Goal: Information Seeking & Learning: Learn about a topic

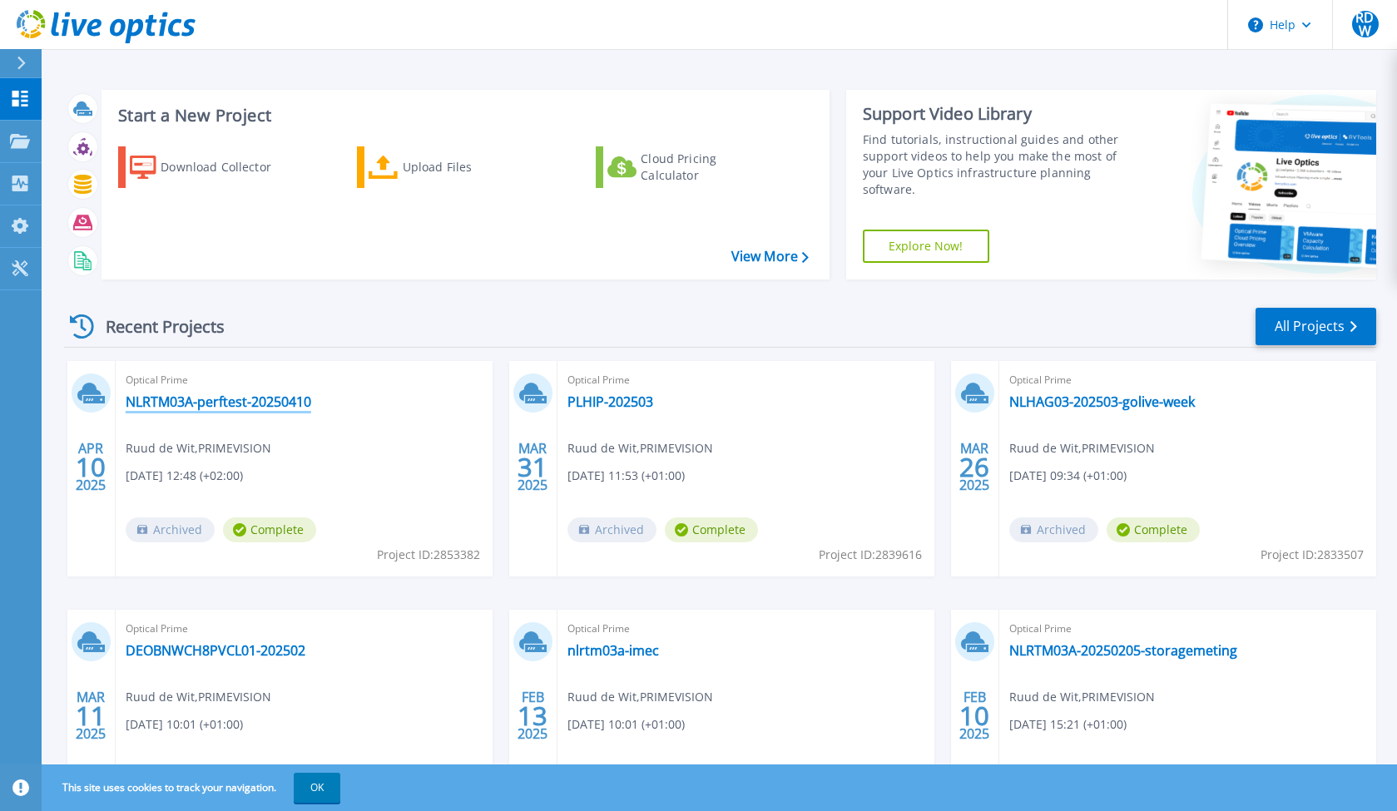
click at [274, 406] on link "NLRTM03A-perftest-20250410" at bounding box center [218, 401] width 185 height 17
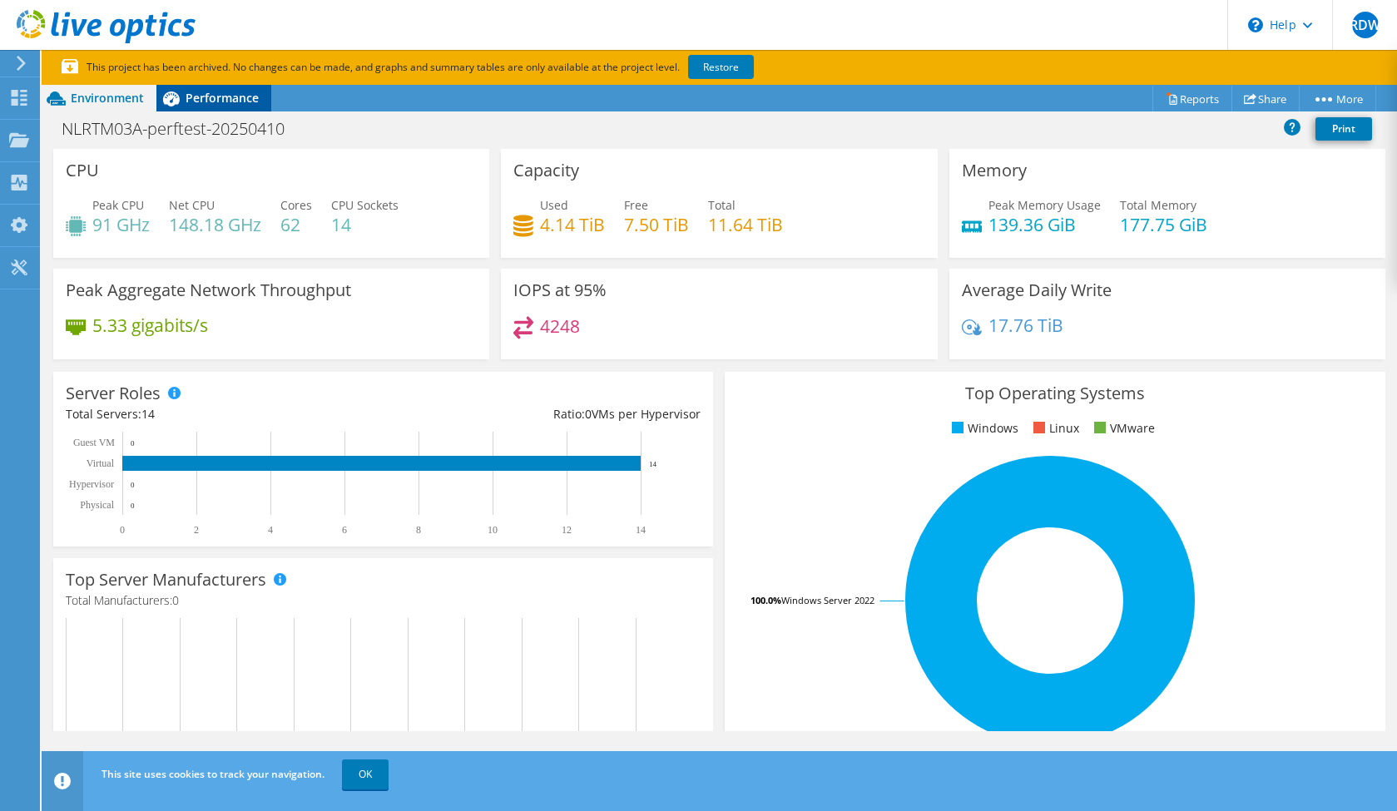
click at [194, 95] on span "Performance" at bounding box center [221, 98] width 73 height 16
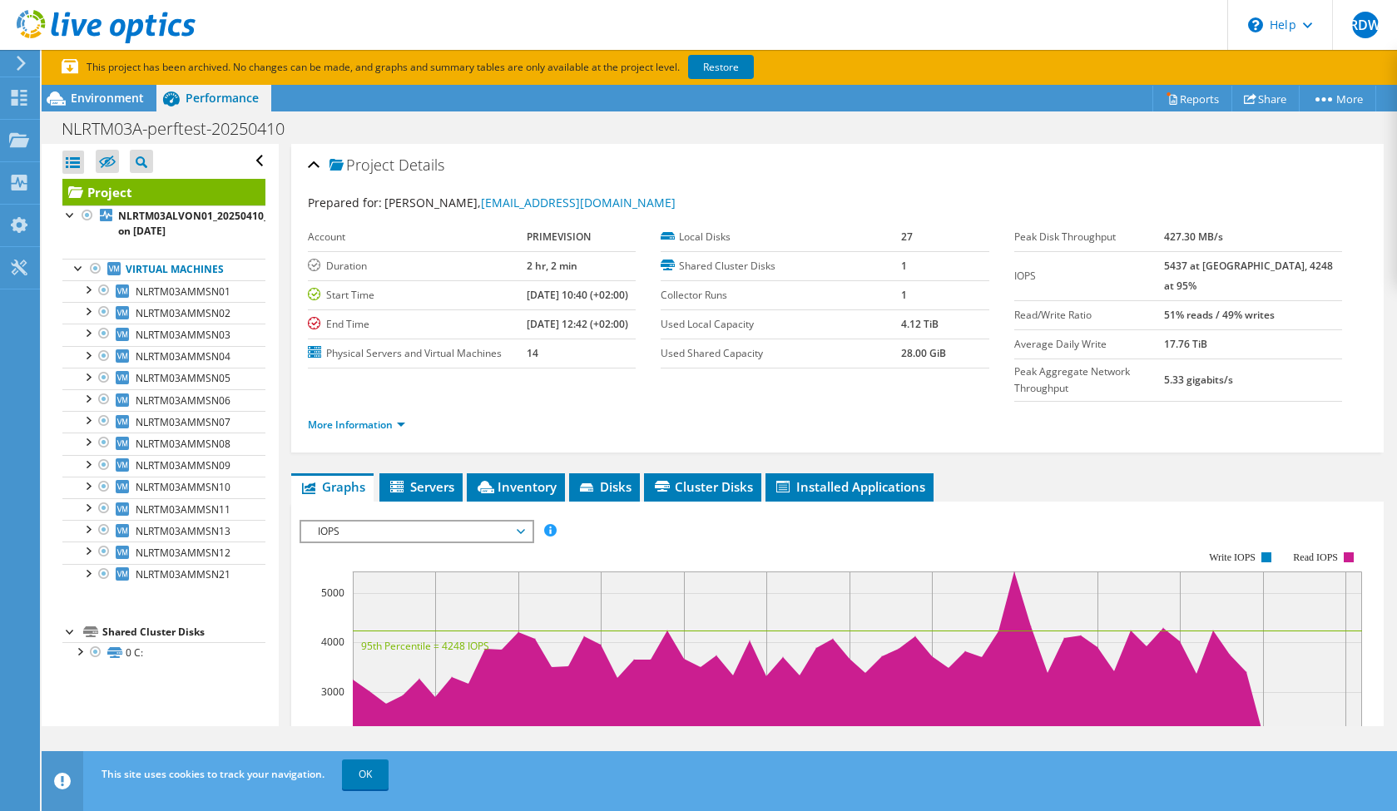
click at [125, 84] on section "This project has been archived. No changes can be made, and graphs and summary …" at bounding box center [719, 67] width 1355 height 35
click at [116, 104] on span "Environment" at bounding box center [107, 98] width 73 height 16
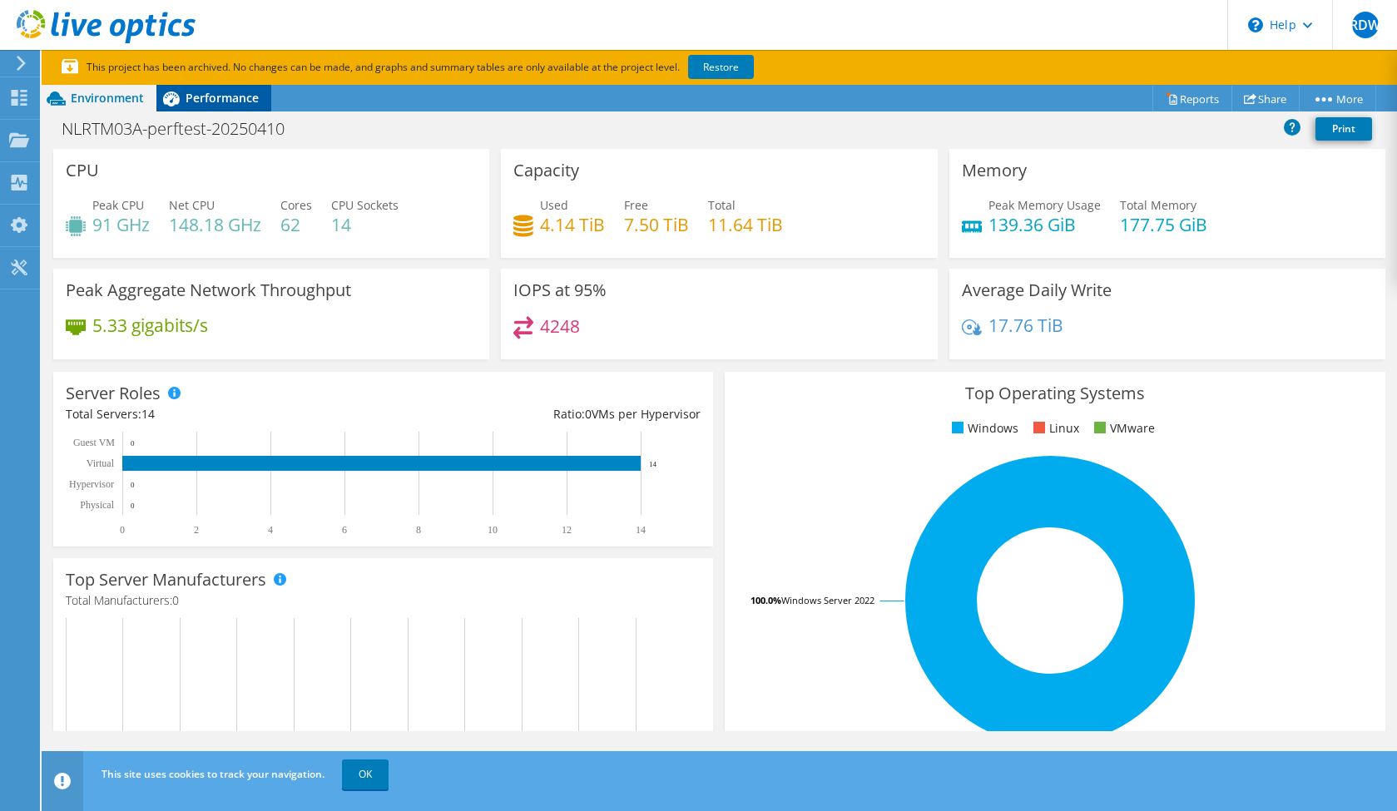
click at [220, 107] on div "Performance" at bounding box center [213, 98] width 115 height 27
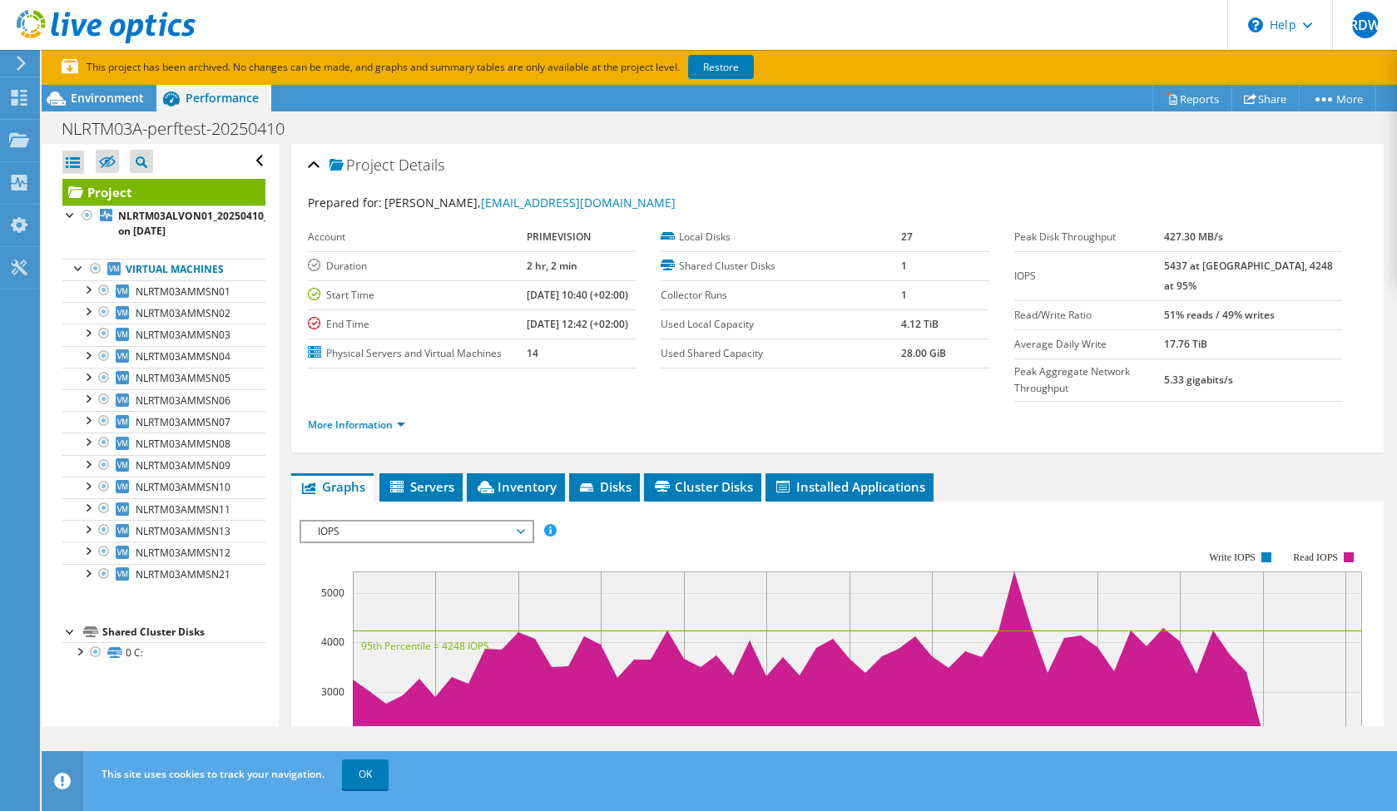
click at [525, 522] on span "IOPS" at bounding box center [416, 532] width 230 height 20
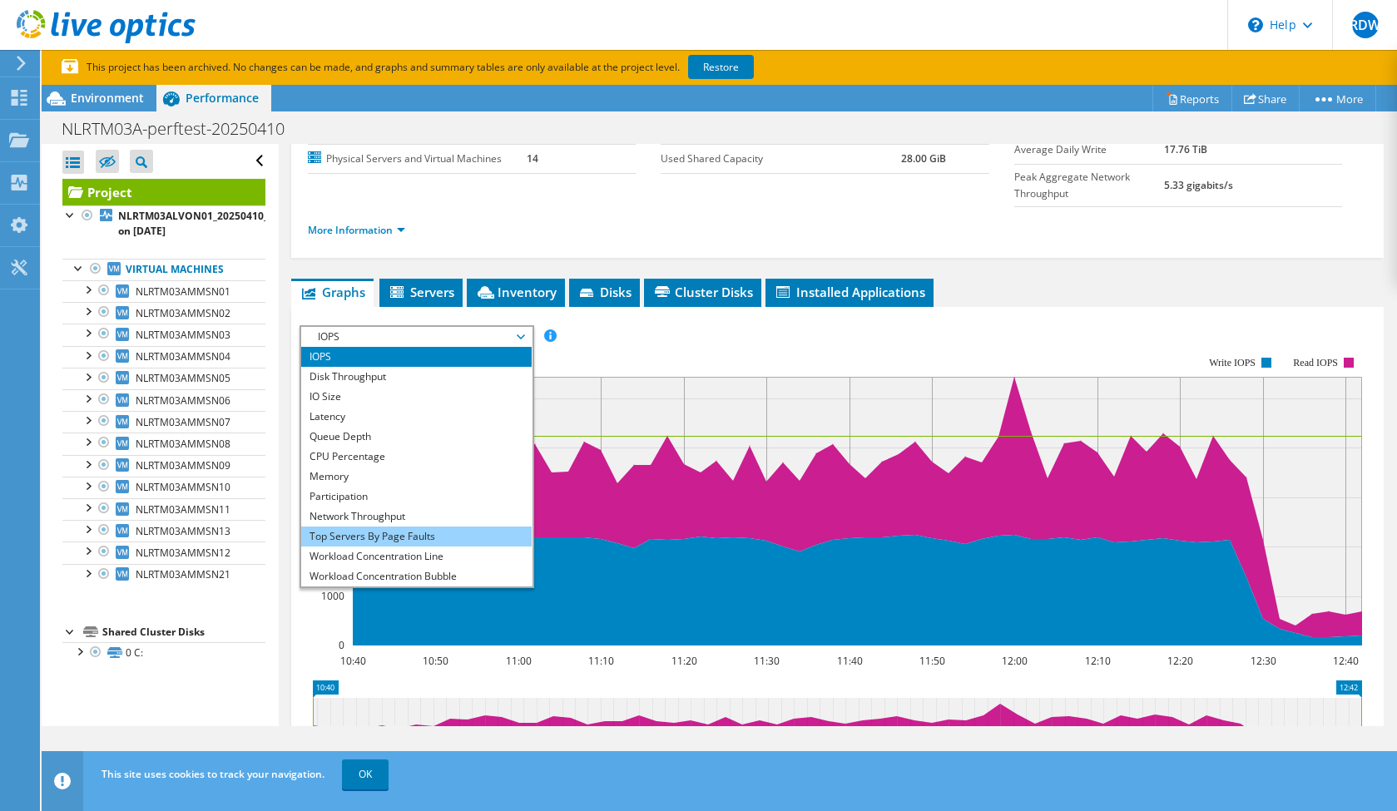
scroll to position [196, 0]
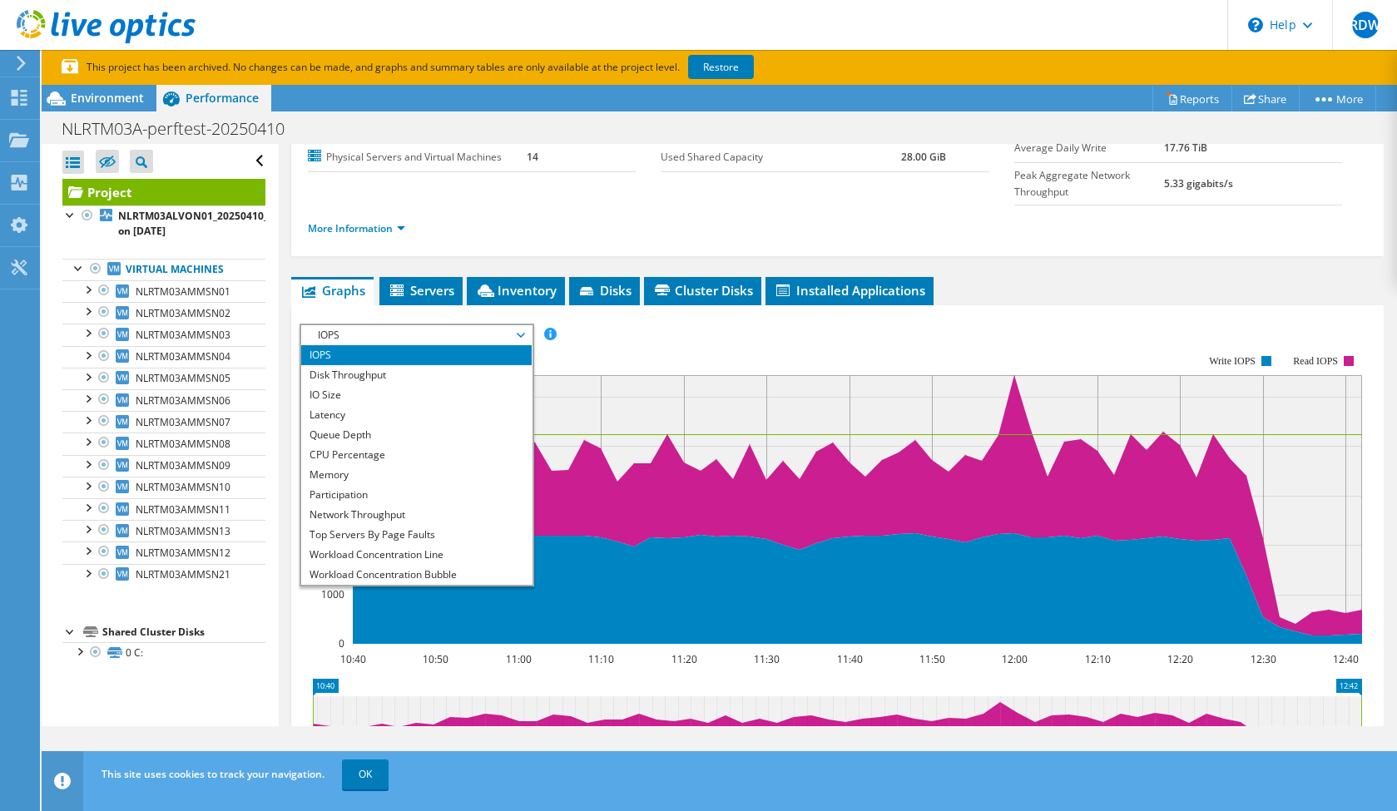
click at [646, 334] on rect at bounding box center [830, 500] width 1062 height 333
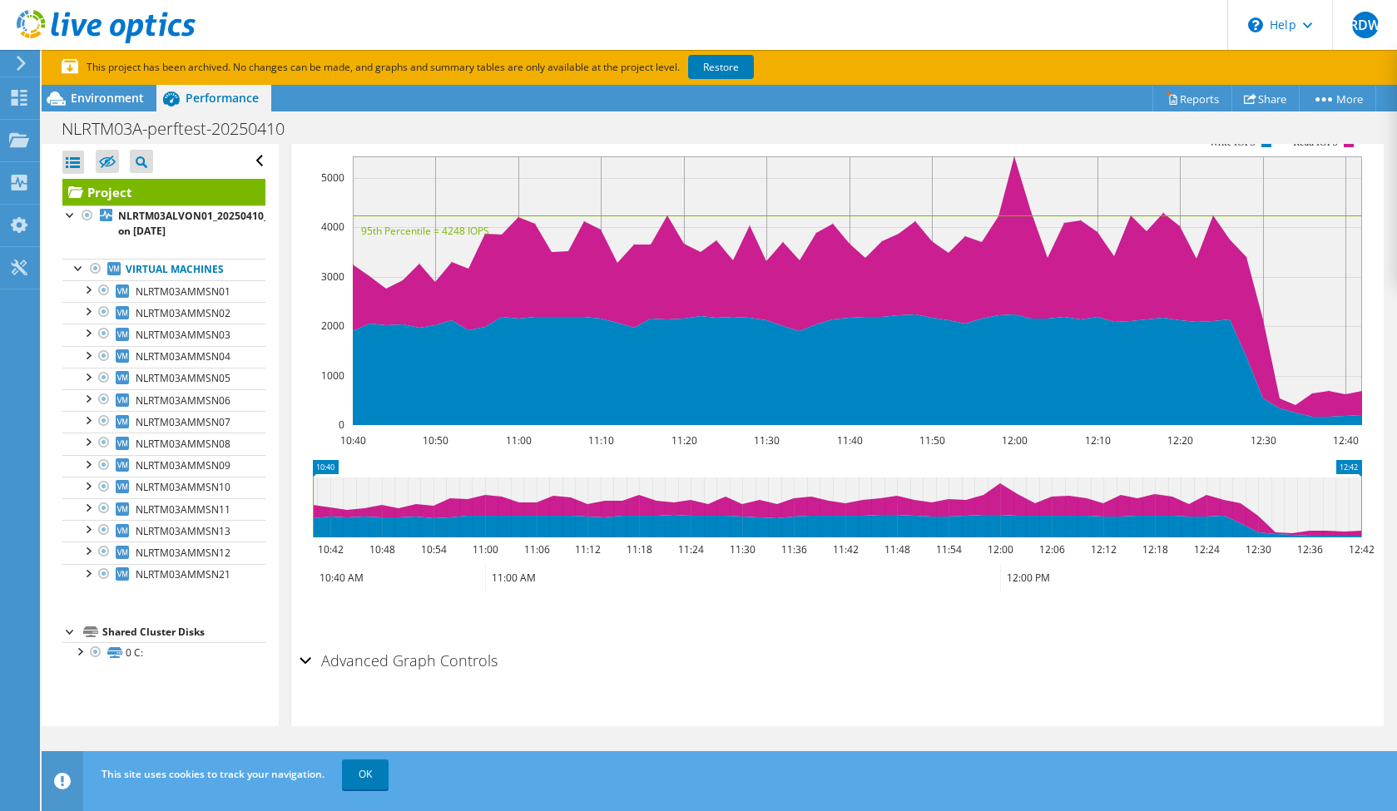
scroll to position [414, 0]
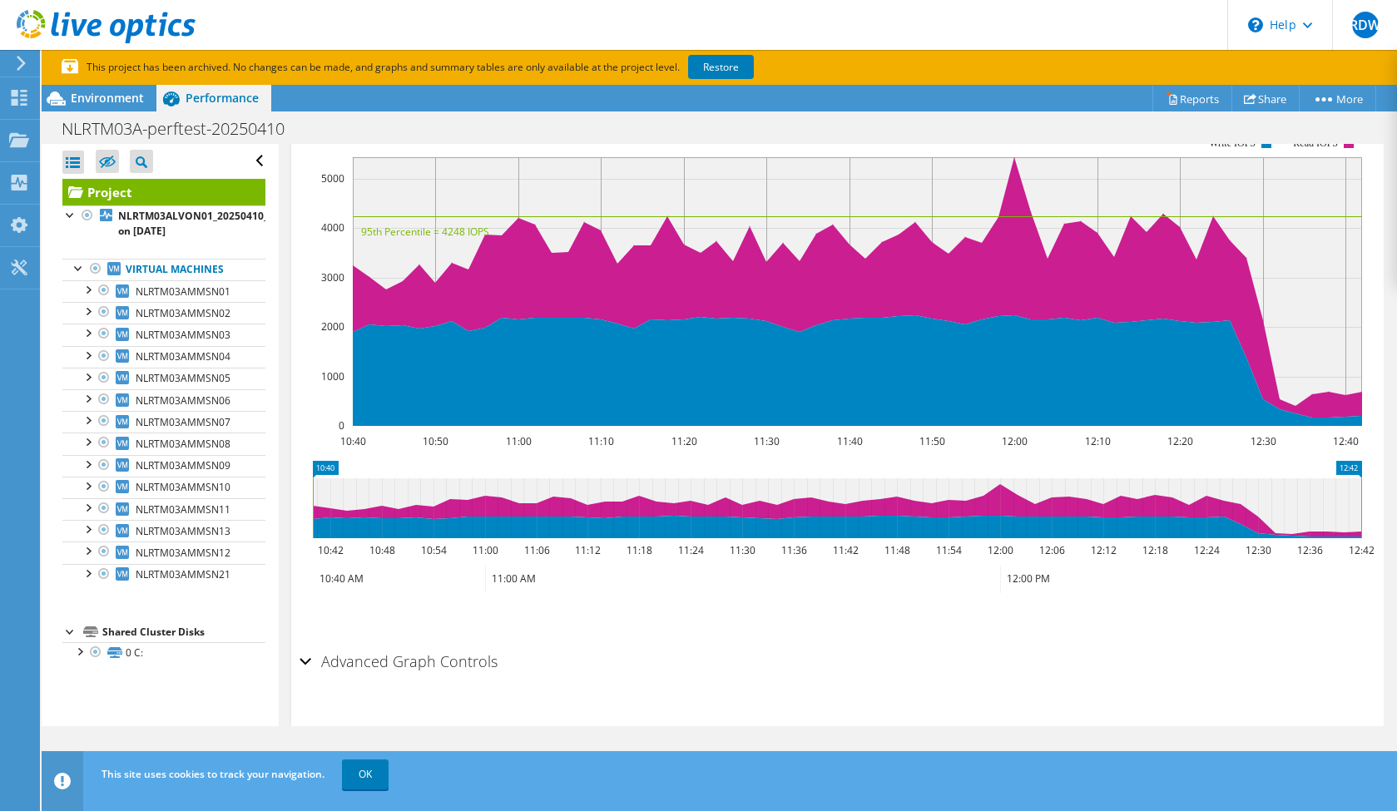
click at [420, 645] on h2 "Advanced Graph Controls" at bounding box center [398, 661] width 198 height 33
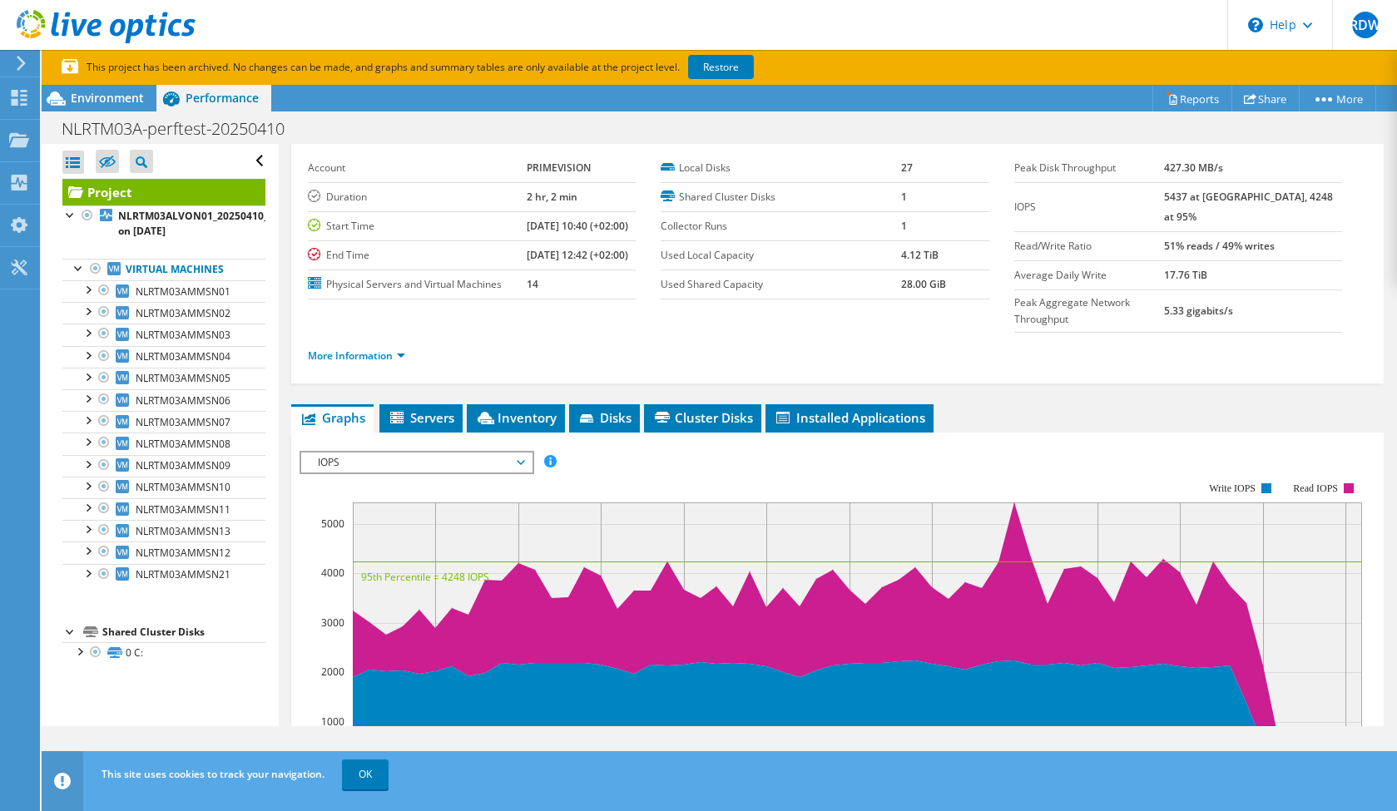
scroll to position [51, 0]
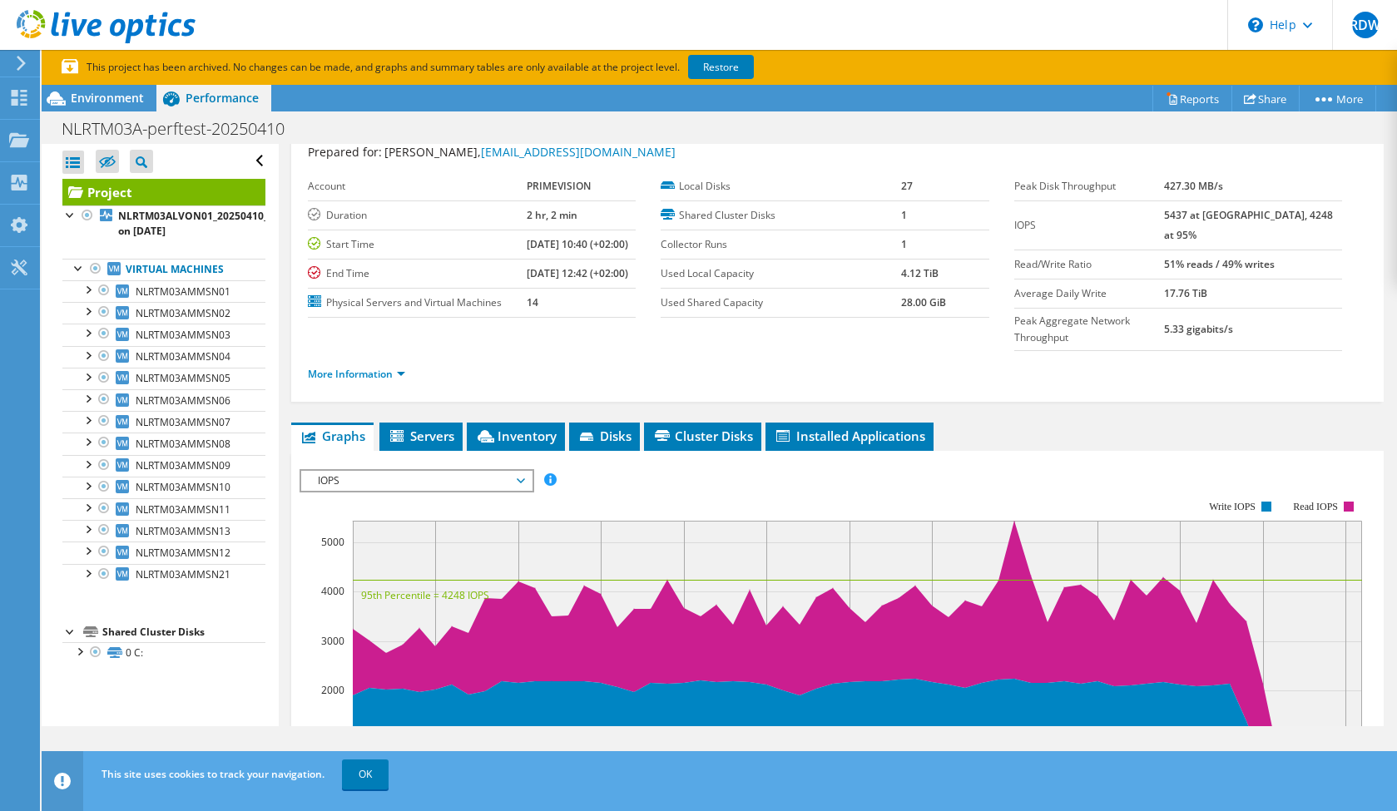
click at [521, 471] on span "IOPS" at bounding box center [416, 481] width 214 height 20
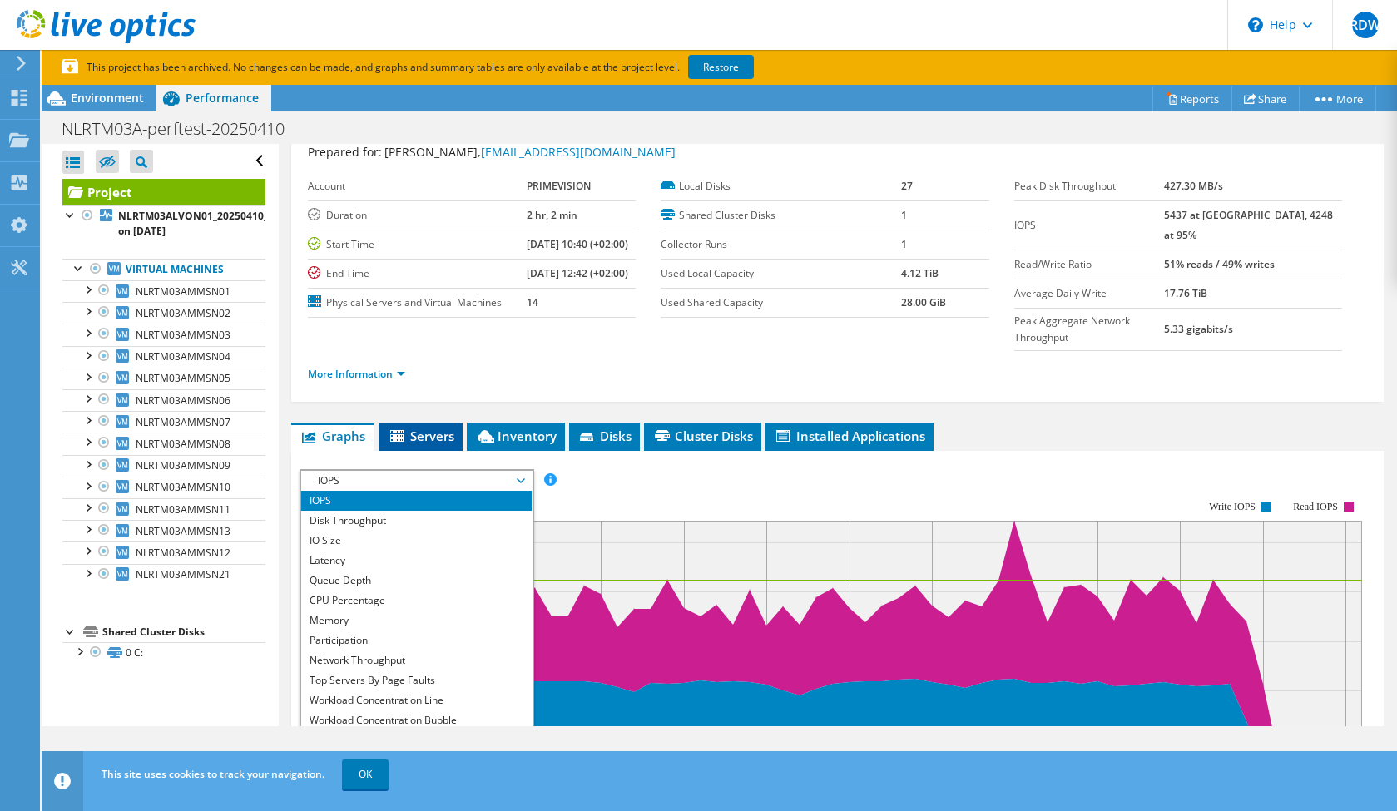
click at [432, 428] on span "Servers" at bounding box center [421, 436] width 67 height 17
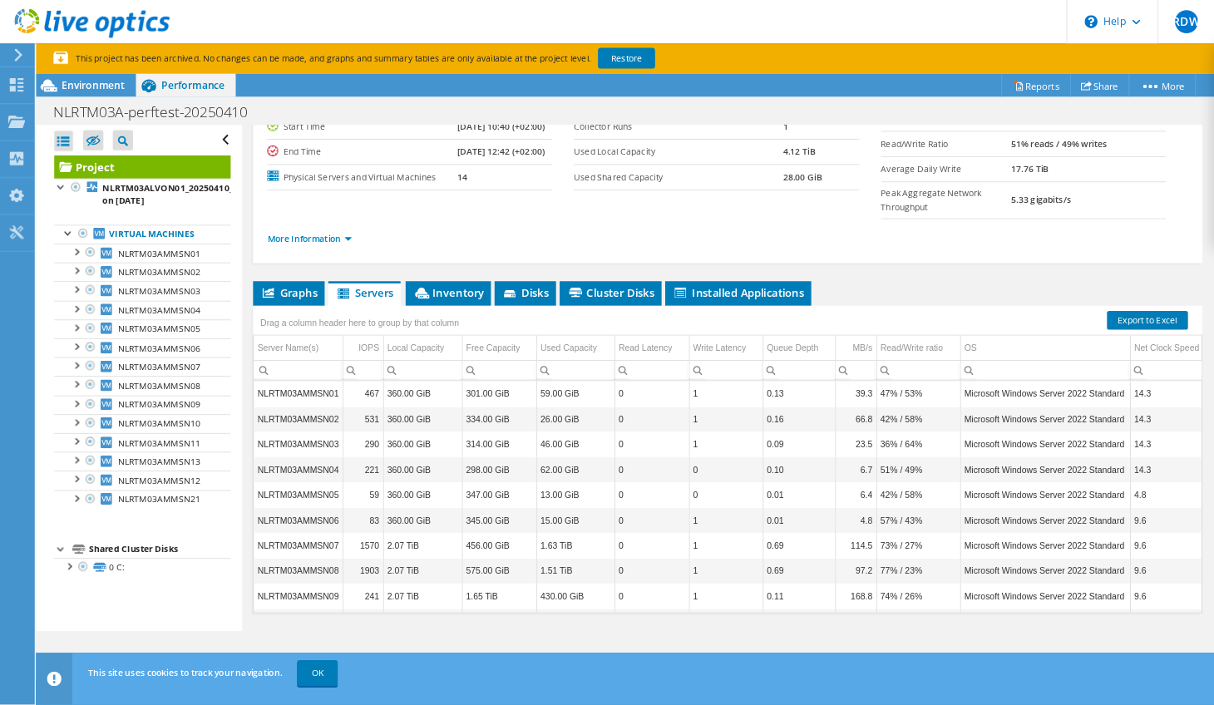
scroll to position [156, 0]
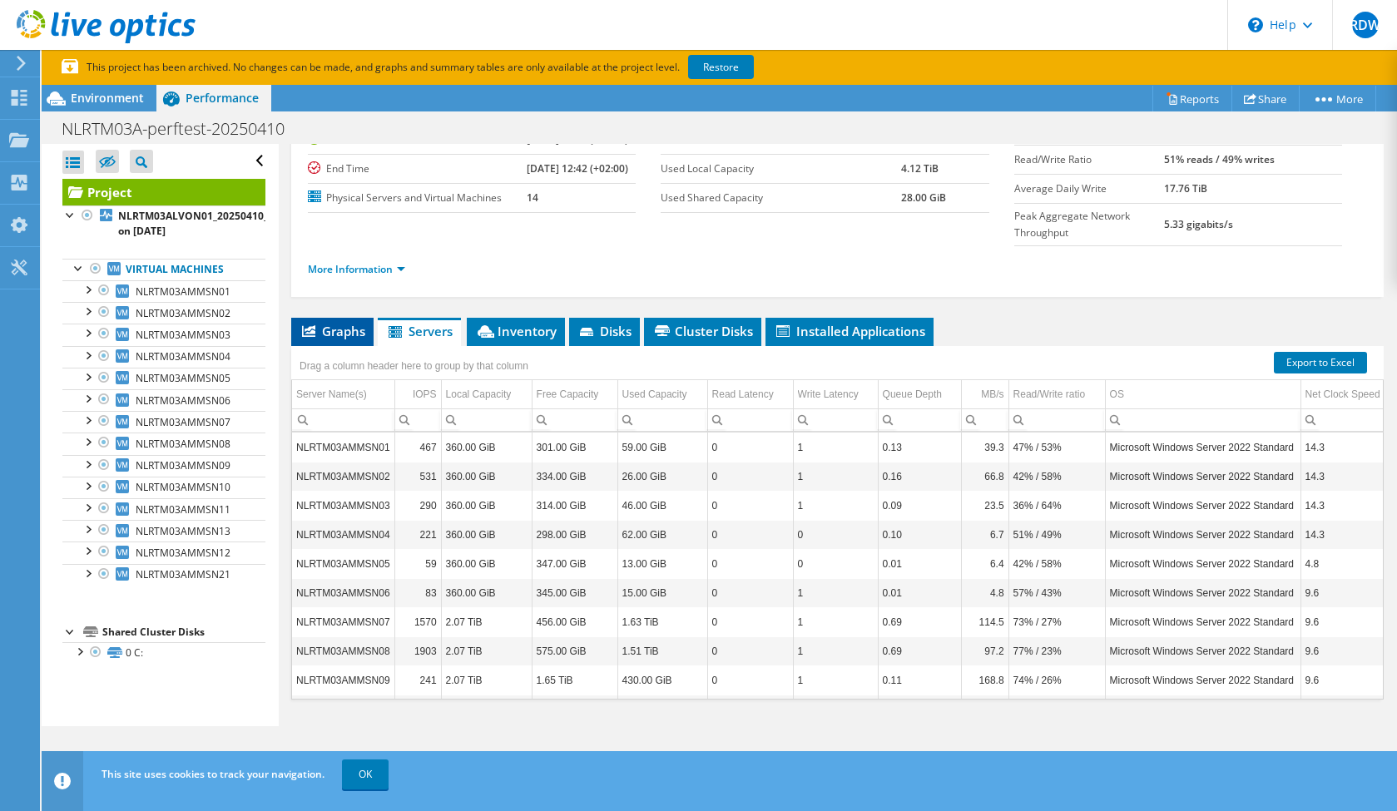
click at [329, 323] on span "Graphs" at bounding box center [332, 331] width 66 height 17
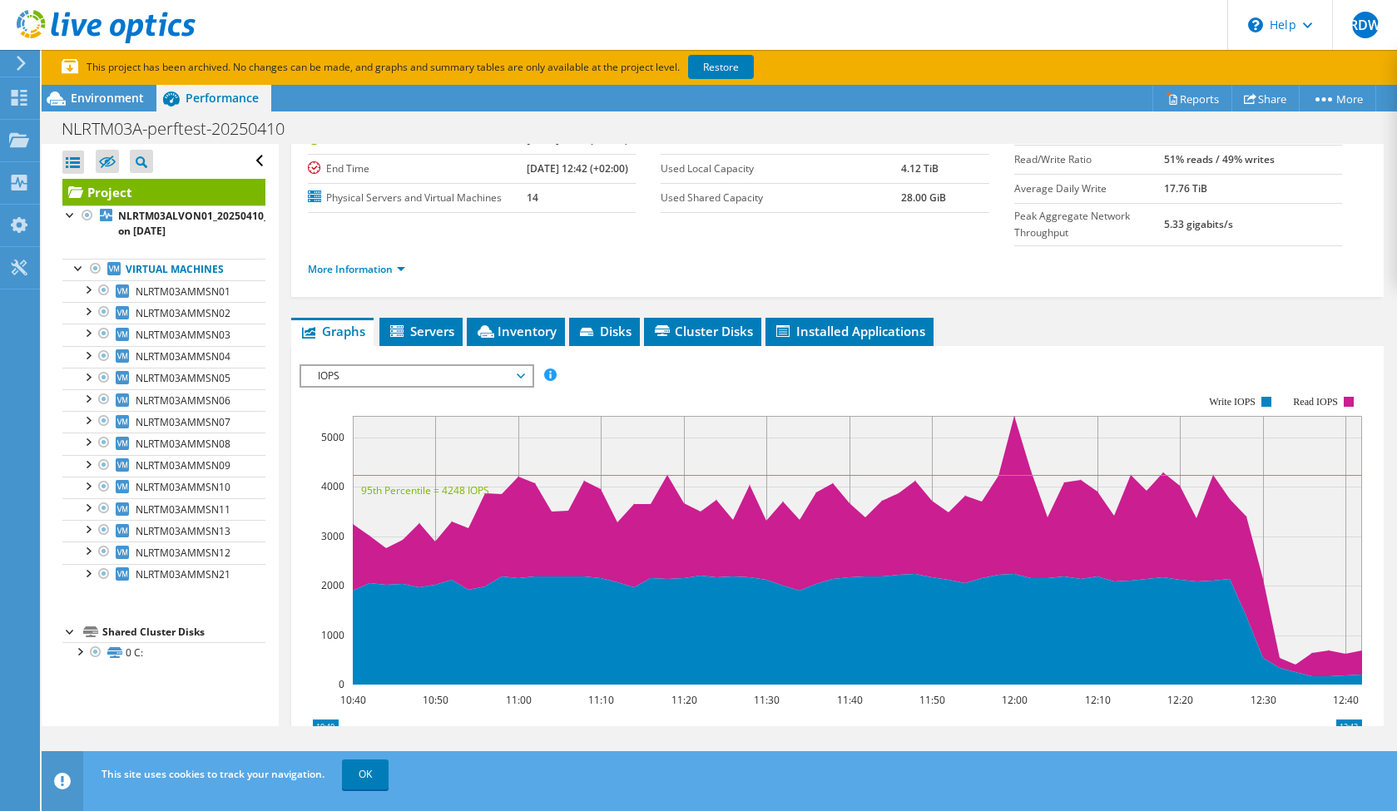
click at [500, 366] on span "IOPS" at bounding box center [416, 376] width 214 height 20
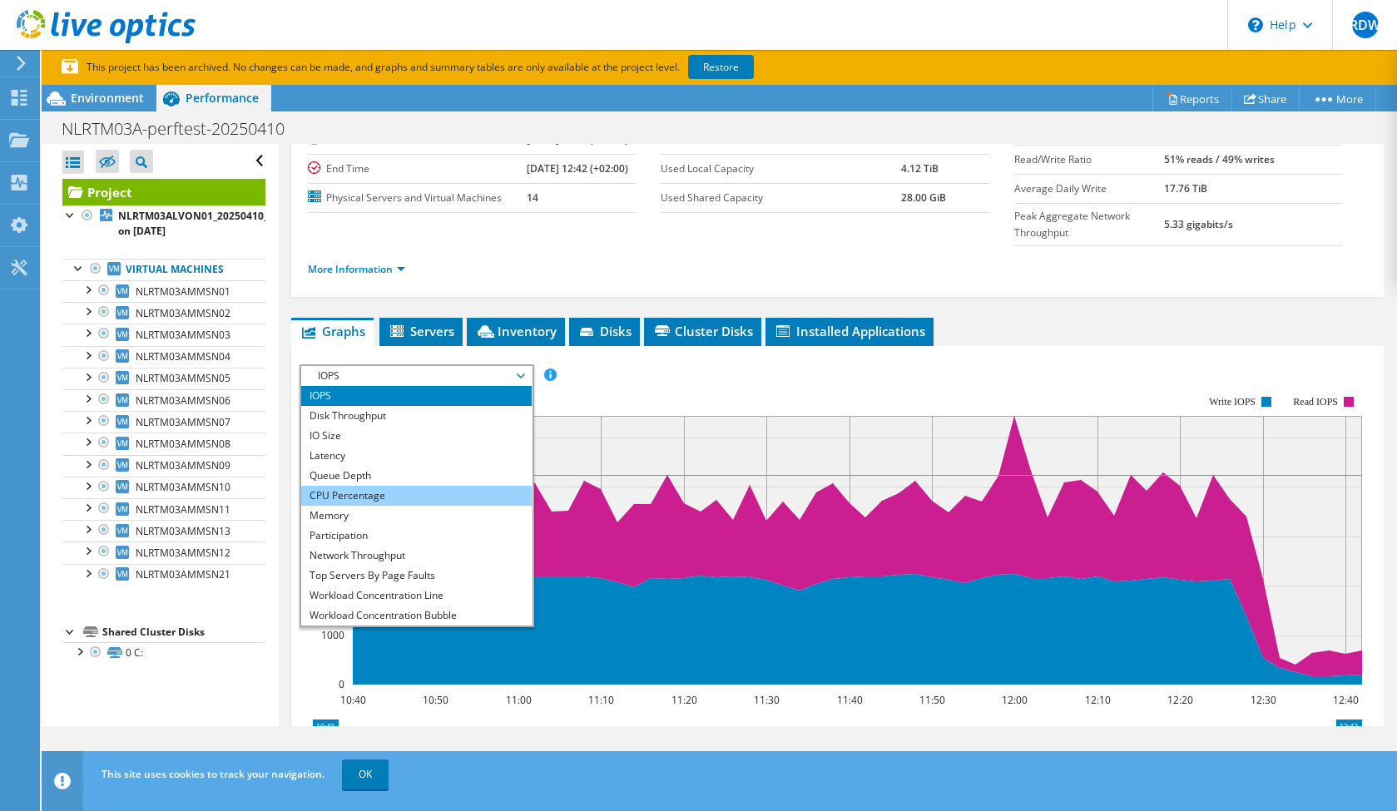
click at [455, 486] on li "CPU Percentage" at bounding box center [416, 496] width 230 height 20
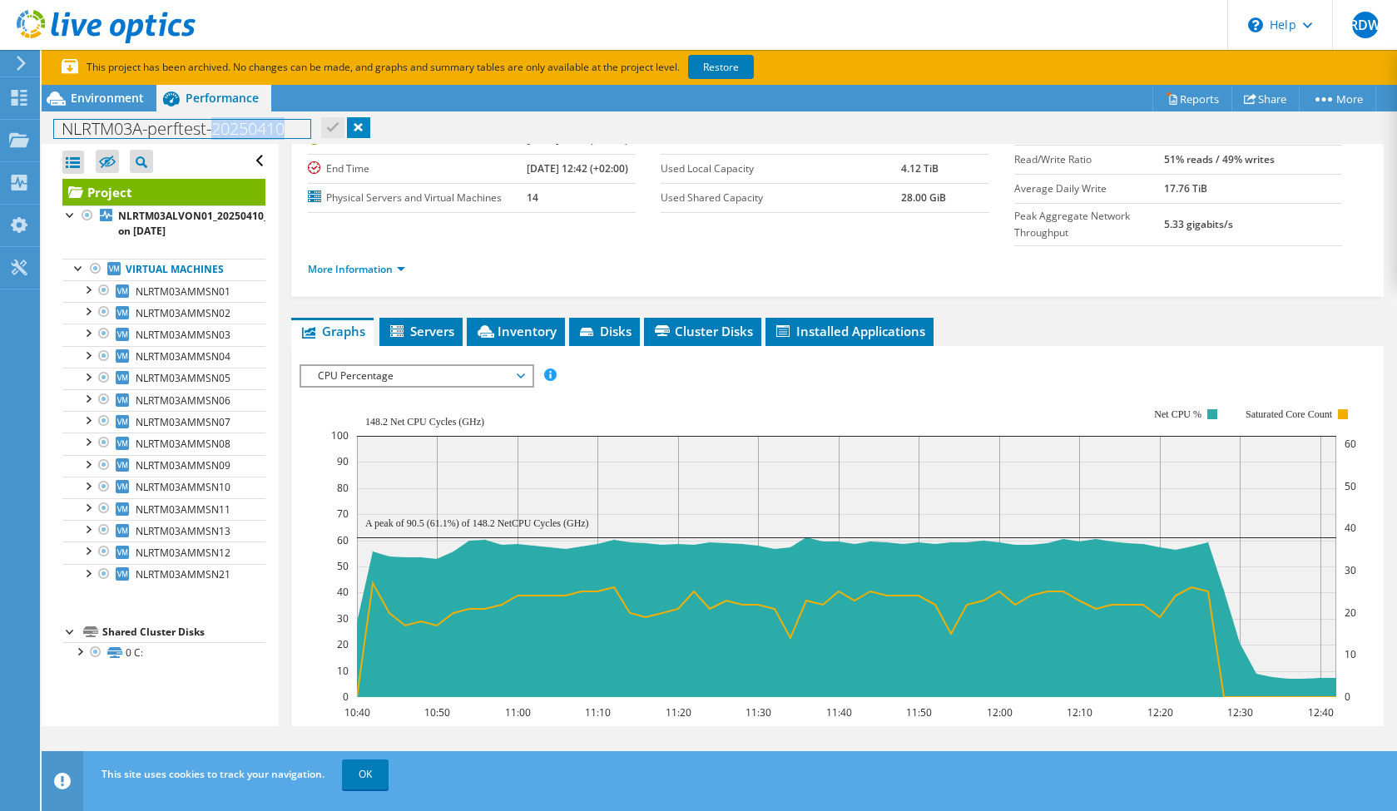
drag, startPoint x: 216, startPoint y: 129, endPoint x: 295, endPoint y: 127, distance: 79.0
click at [295, 127] on h1 "NLRTM03A-perftest-20250410" at bounding box center [182, 129] width 256 height 18
click at [736, 387] on rect at bounding box center [843, 553] width 1025 height 333
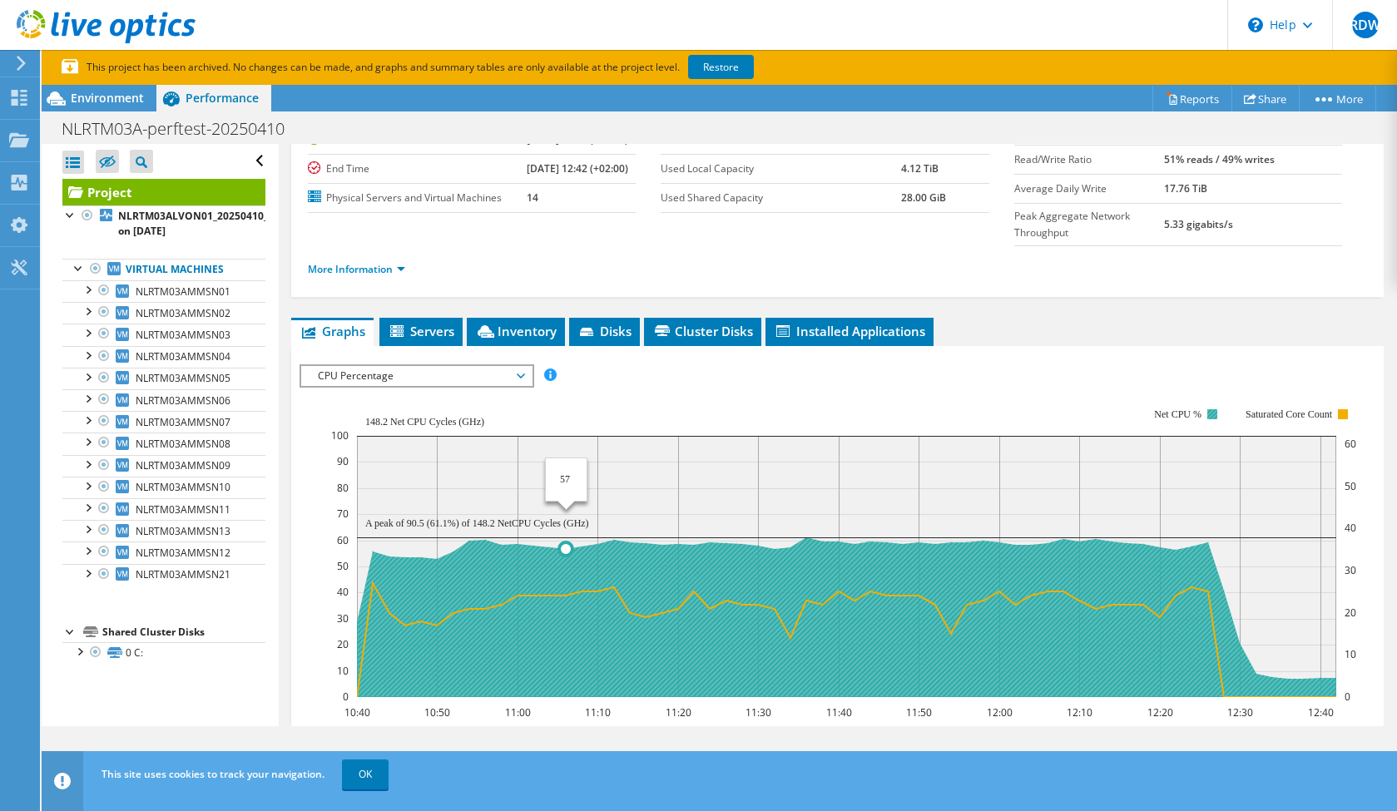
click at [561, 583] on icon at bounding box center [846, 640] width 979 height 114
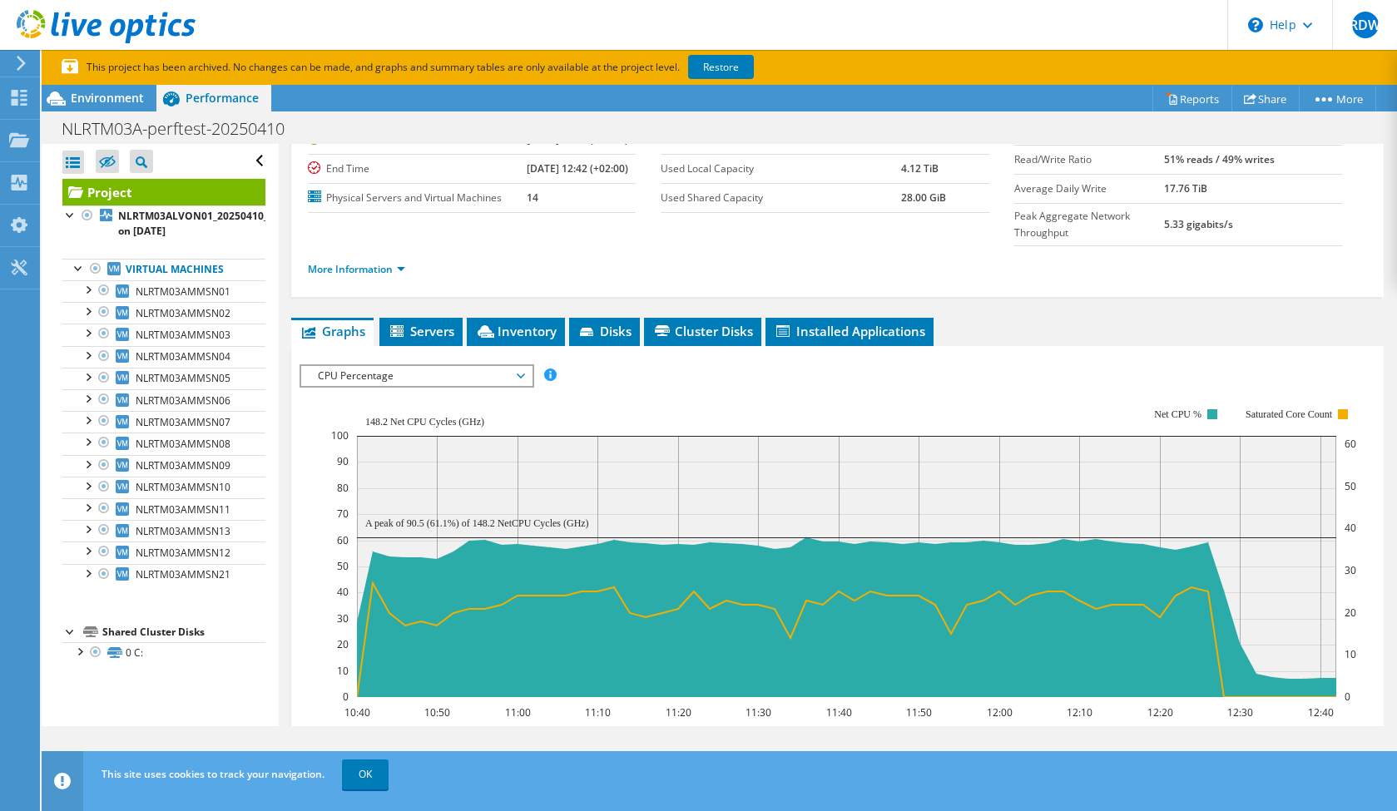
click at [522, 366] on span "CPU Percentage" at bounding box center [416, 376] width 214 height 20
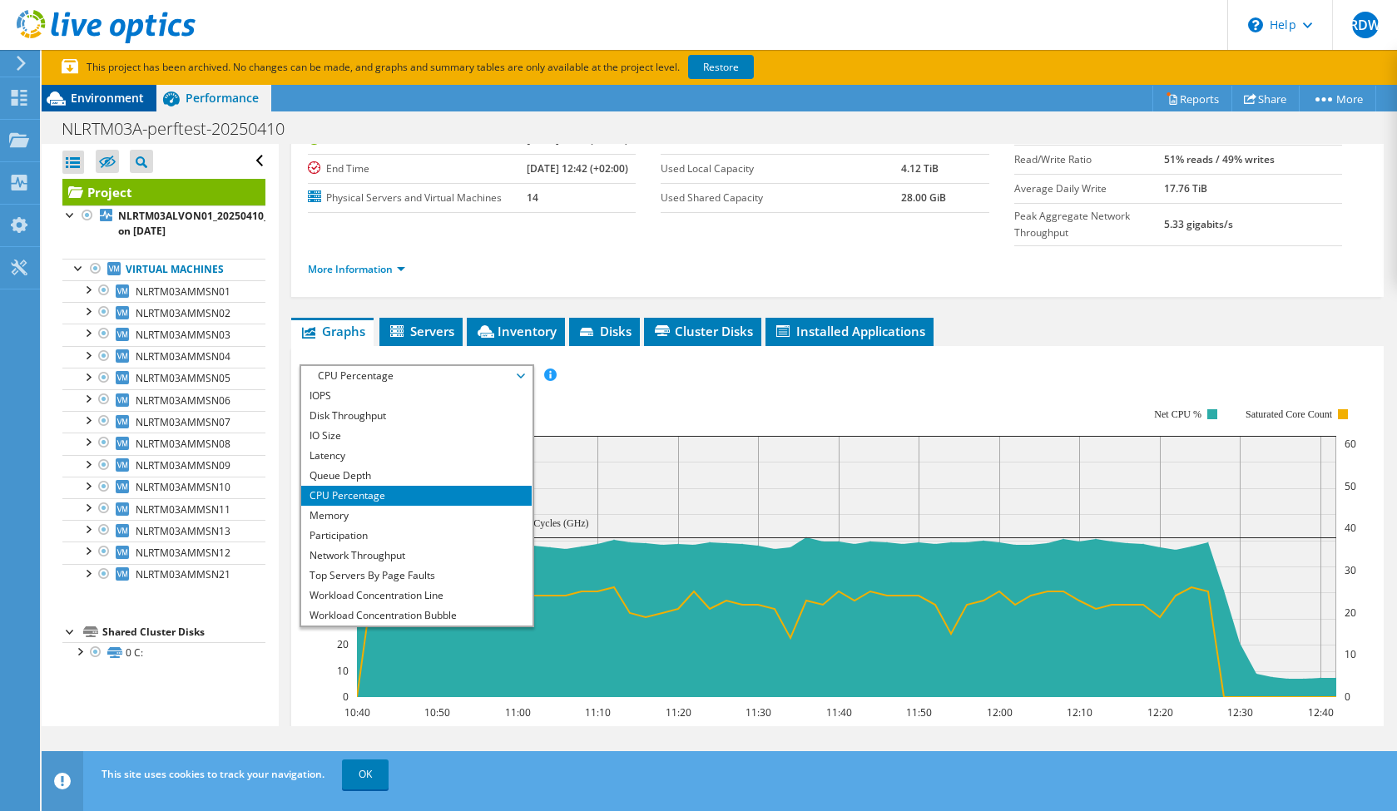
click at [124, 99] on span "Environment" at bounding box center [107, 98] width 73 height 16
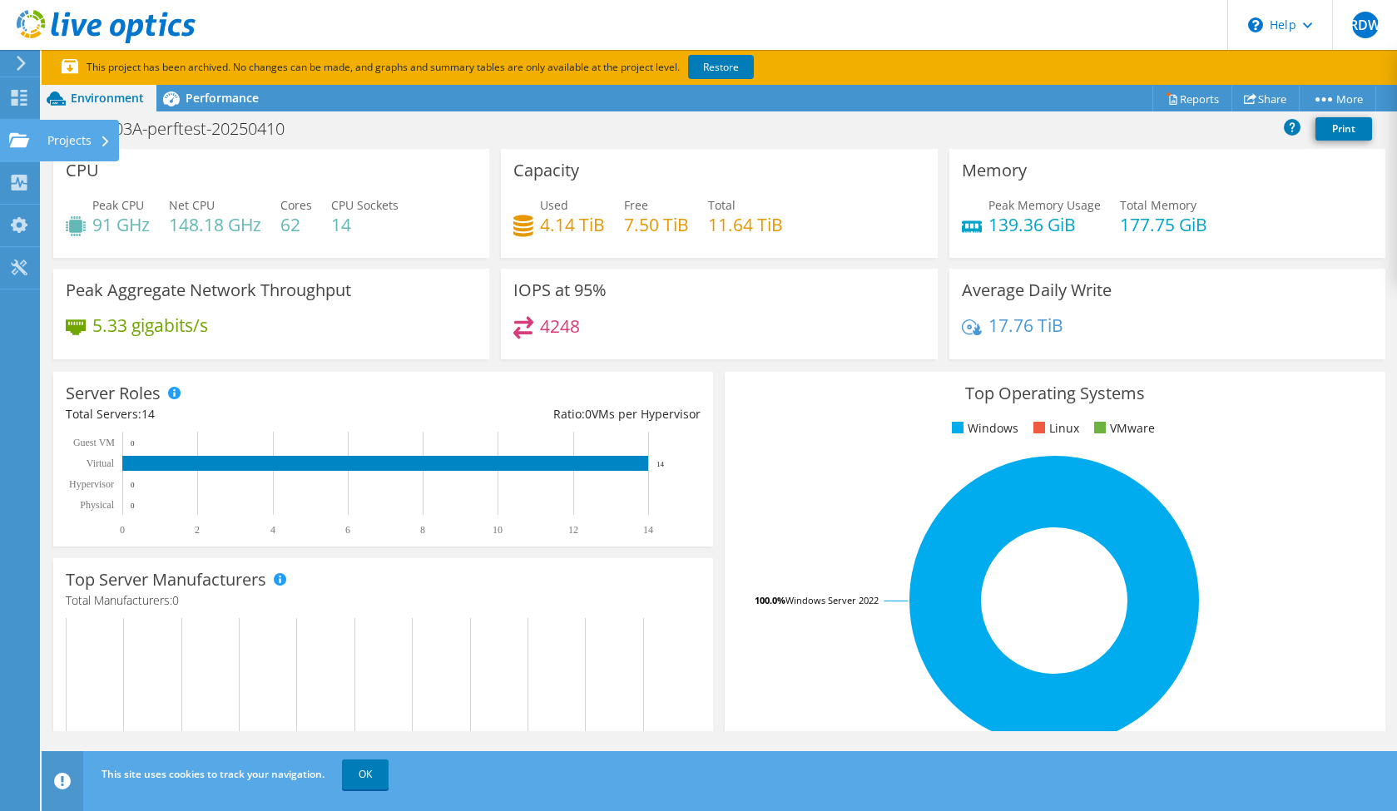
click at [22, 135] on use at bounding box center [19, 139] width 20 height 14
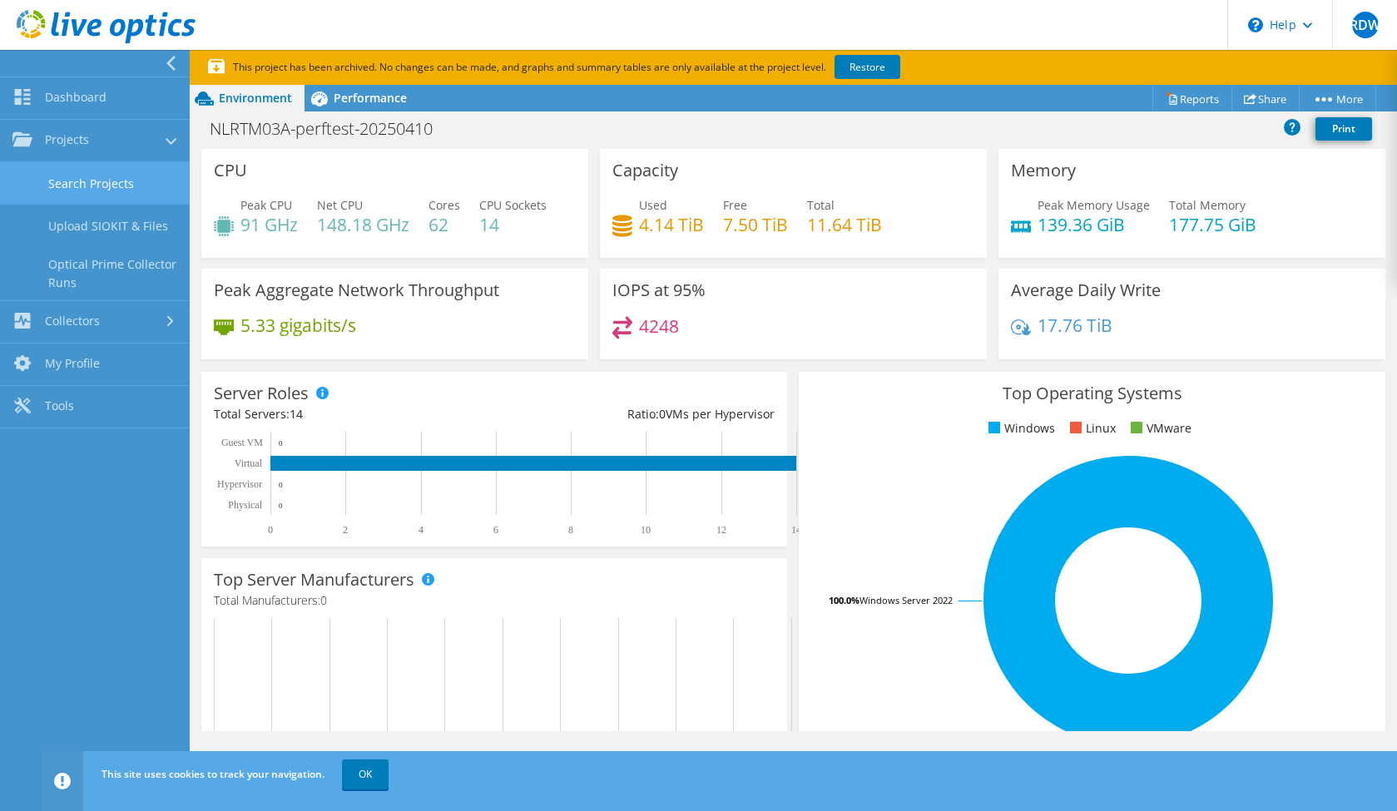
click at [93, 177] on link "Search Projects" at bounding box center [95, 183] width 190 height 42
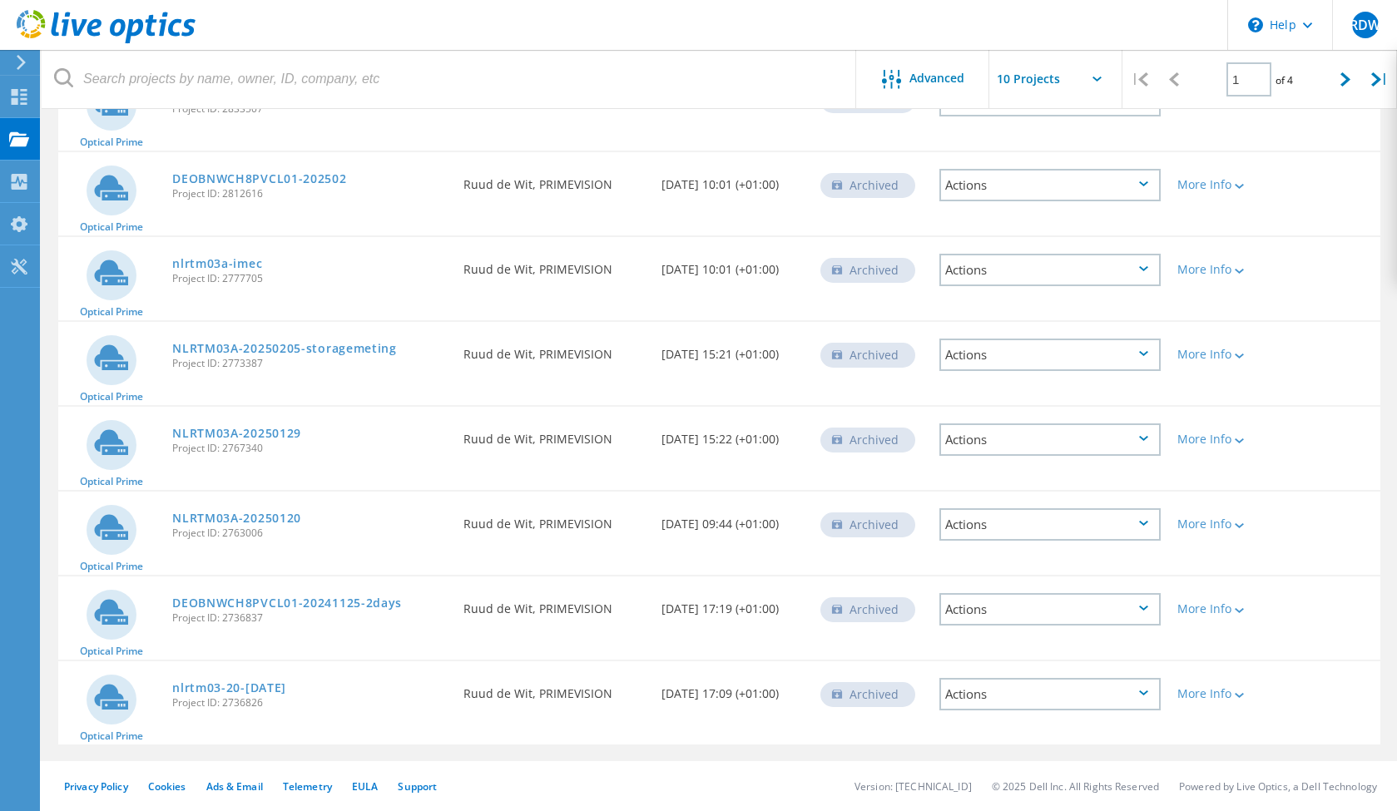
scroll to position [409, 0]
click at [1348, 88] on div at bounding box center [1345, 79] width 34 height 59
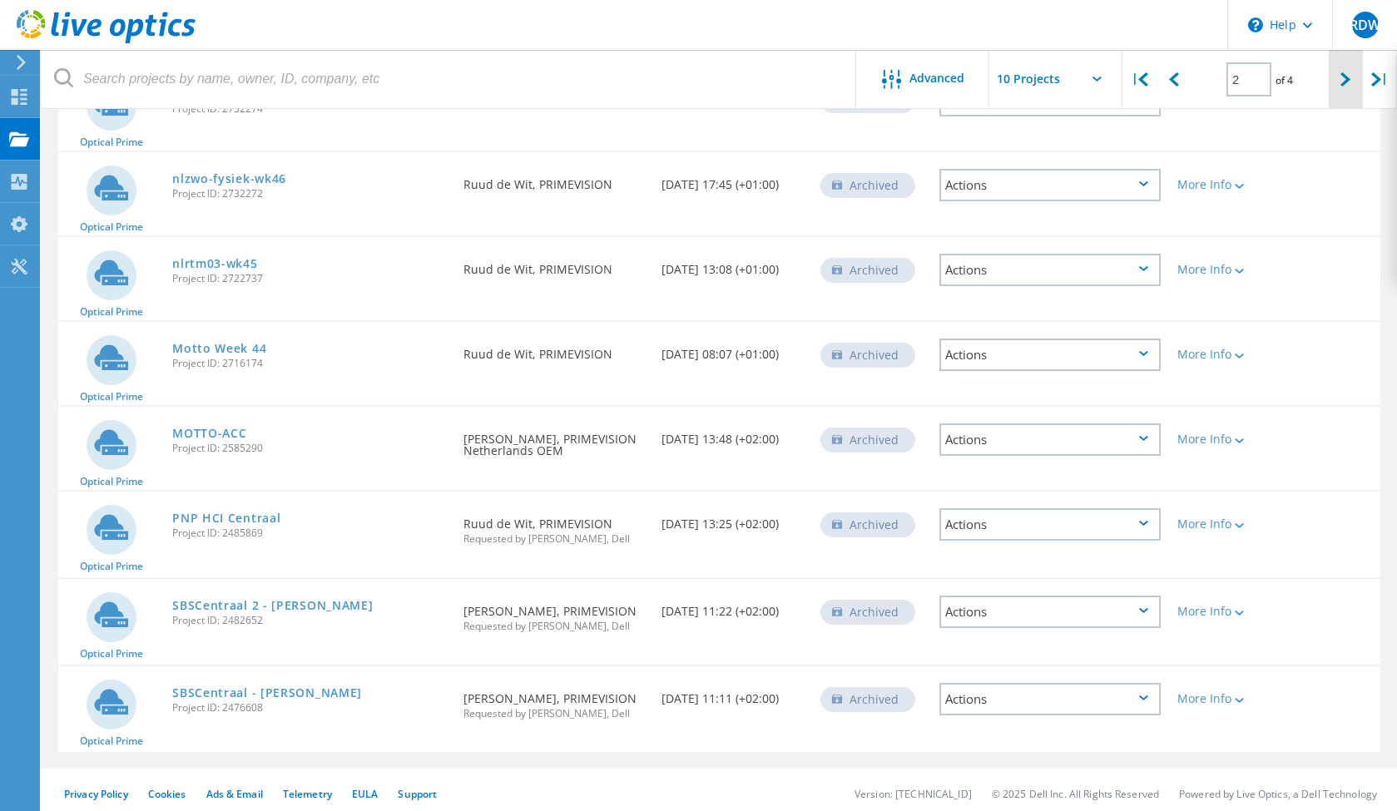
click at [1348, 87] on icon at bounding box center [1345, 79] width 10 height 14
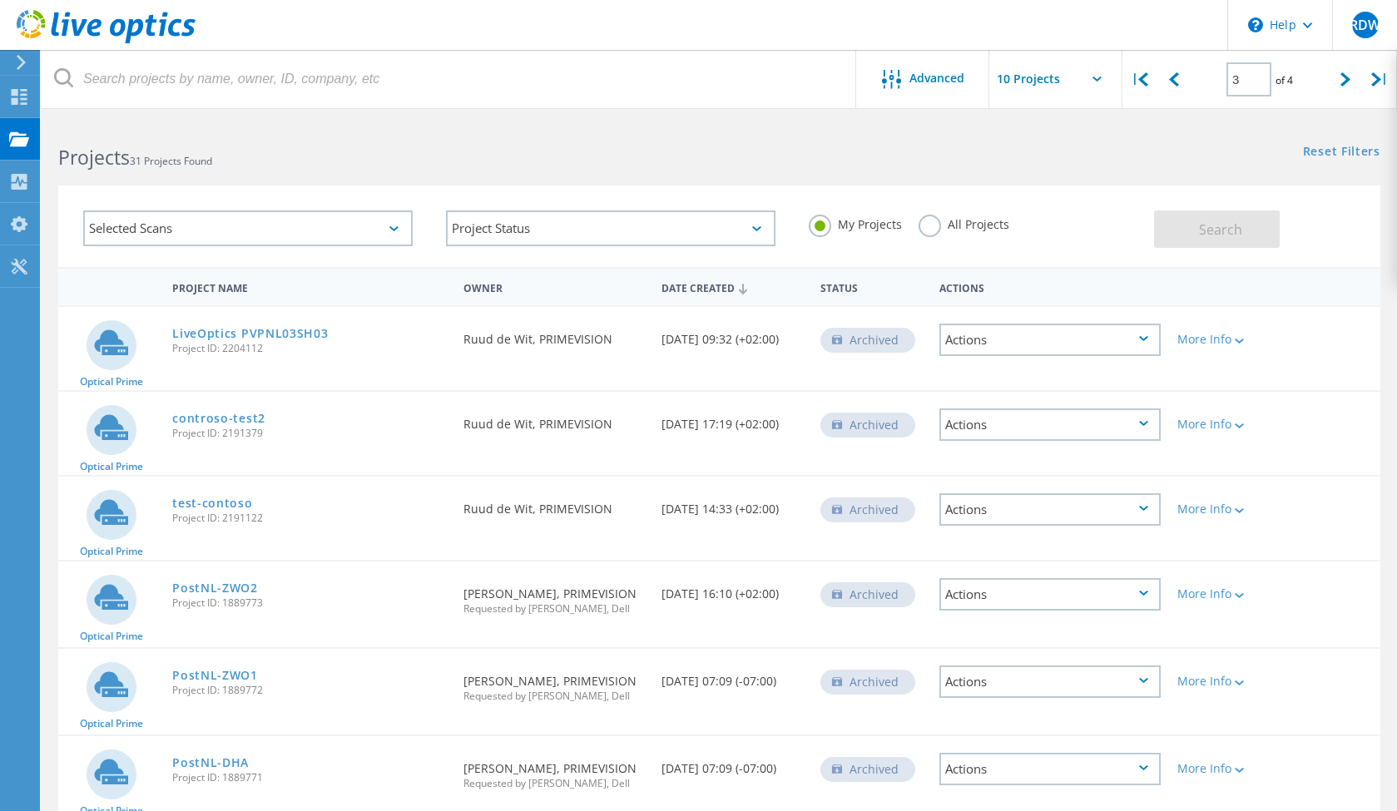
scroll to position [0, 0]
click at [1169, 87] on div at bounding box center [1173, 79] width 34 height 59
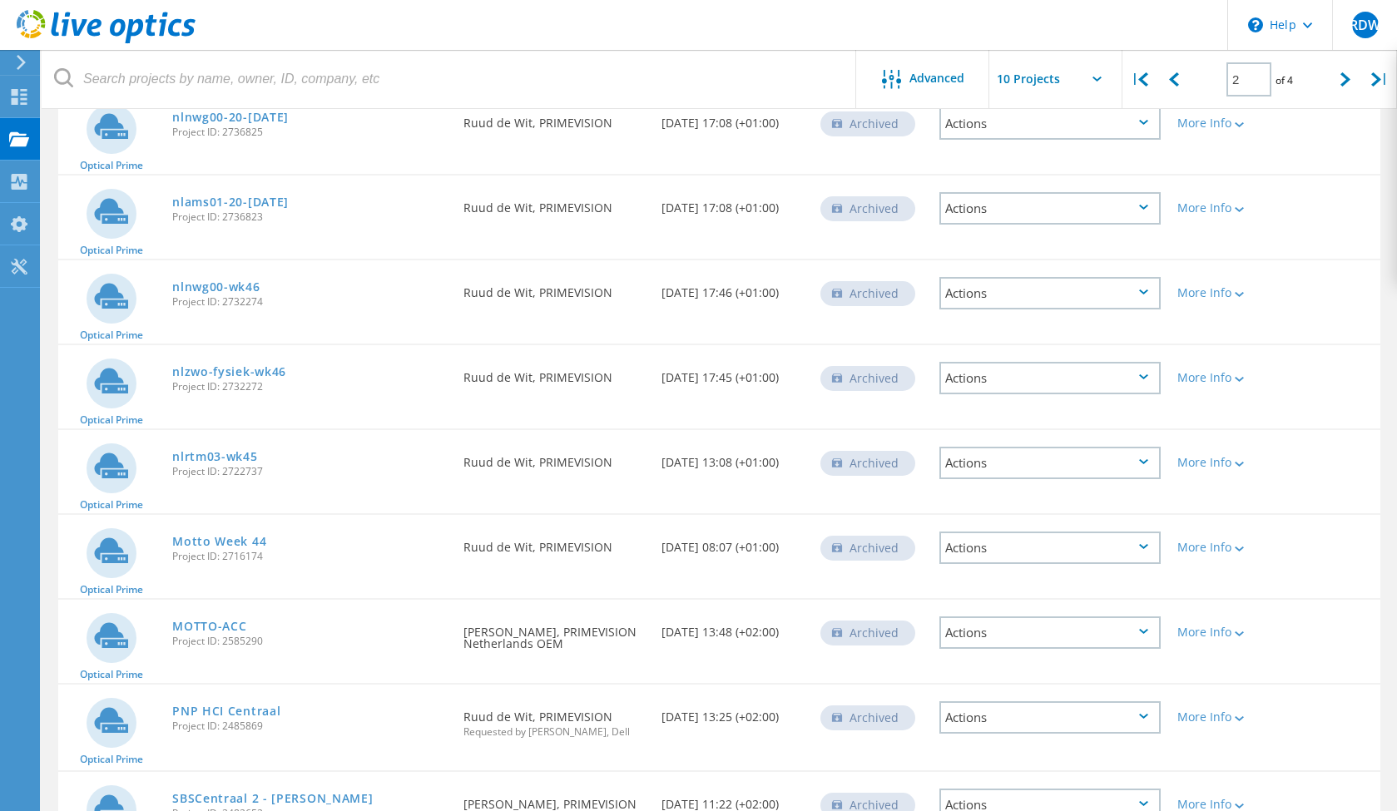
scroll to position [216, 0]
click at [1185, 76] on div at bounding box center [1173, 79] width 34 height 59
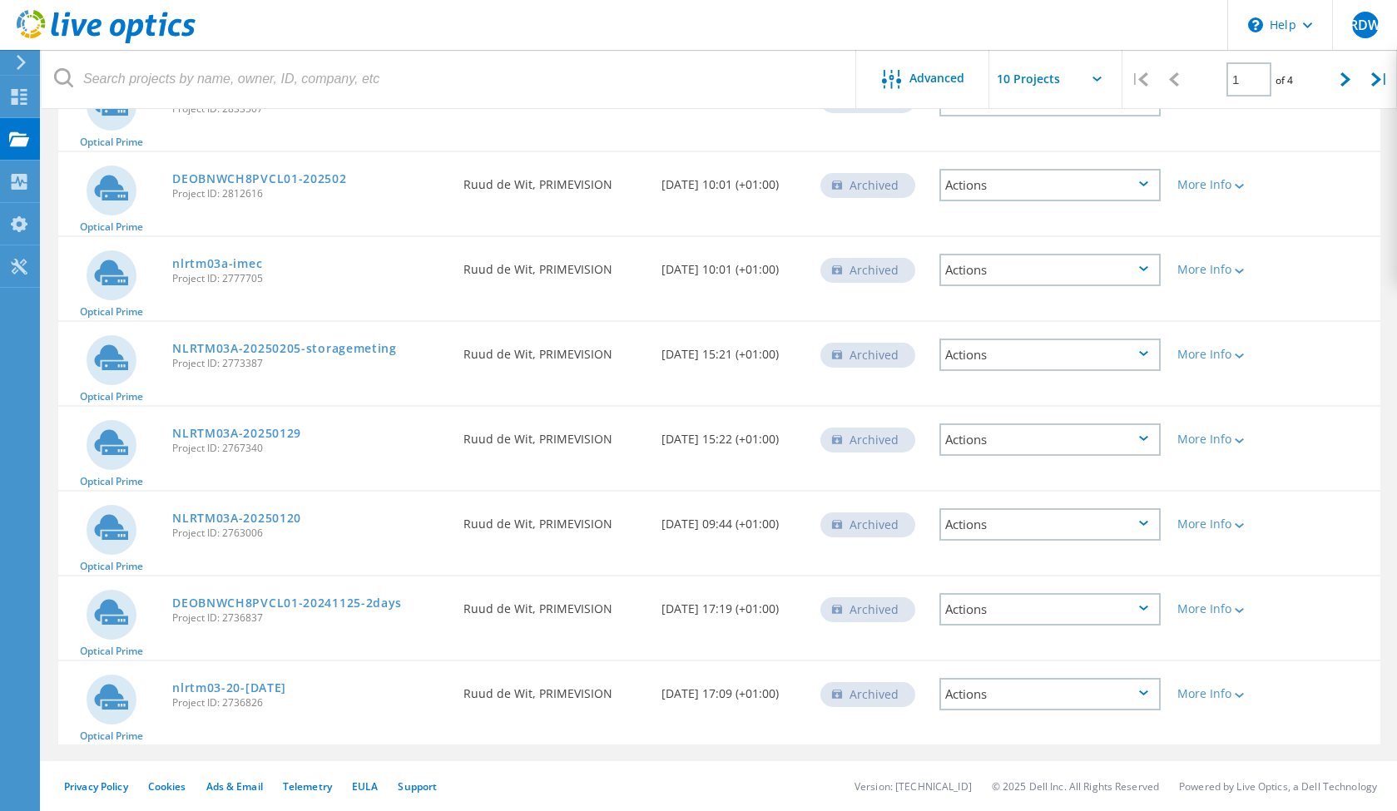
scroll to position [409, 0]
click at [1347, 84] on icon at bounding box center [1345, 79] width 10 height 14
type input "2"
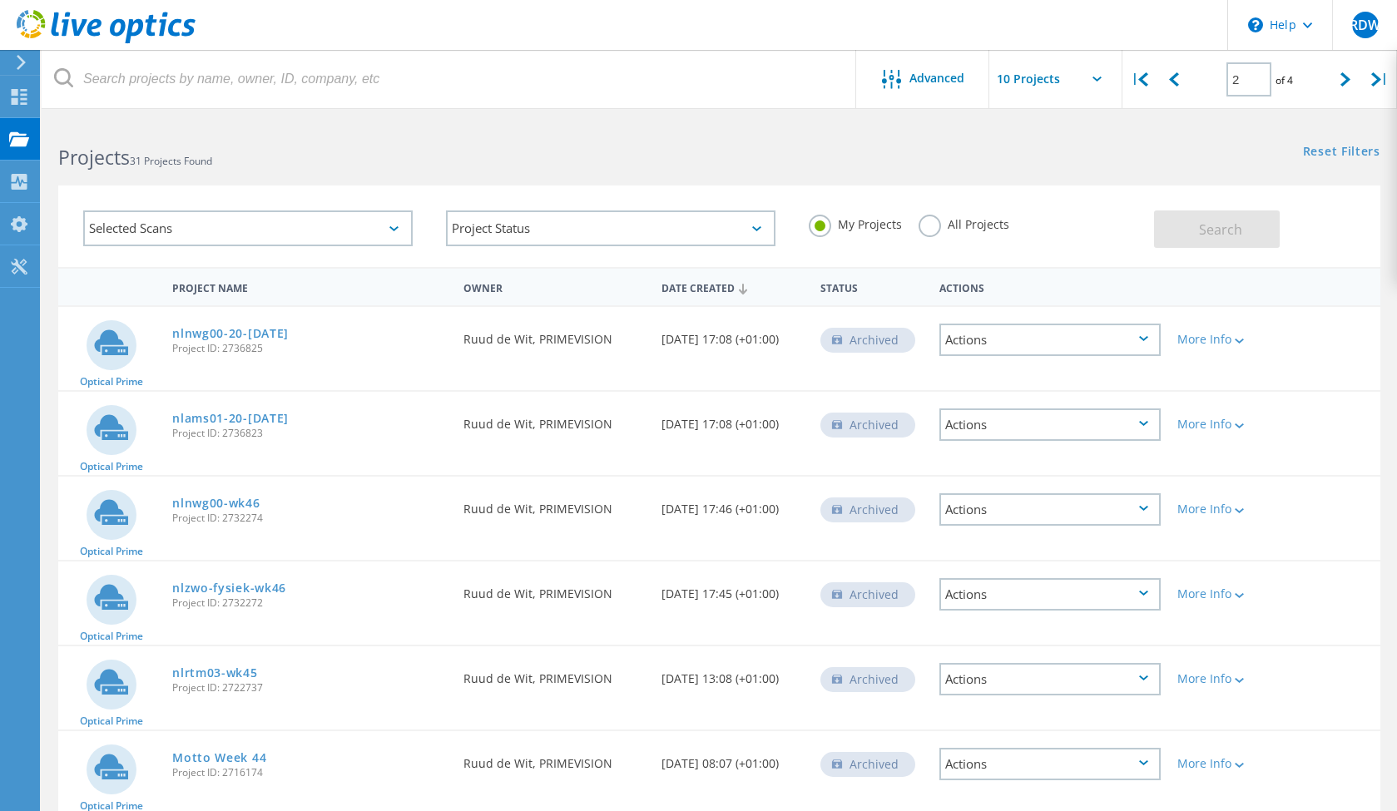
scroll to position [0, 0]
click at [83, 136] on div "Projects" at bounding box center [78, 139] width 63 height 12
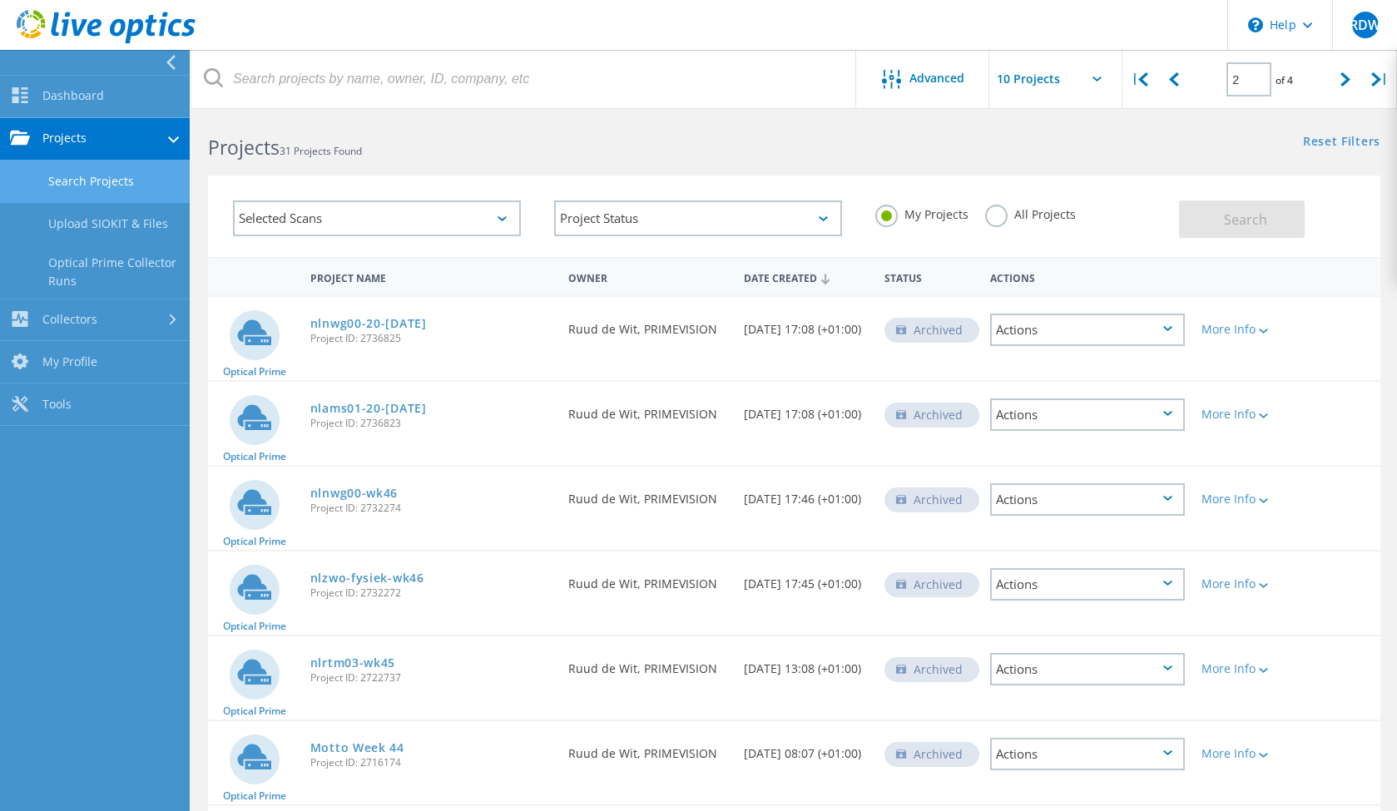
scroll to position [8, 0]
click at [357, 581] on link "nlzwo-fysiek-wk46" at bounding box center [367, 580] width 114 height 12
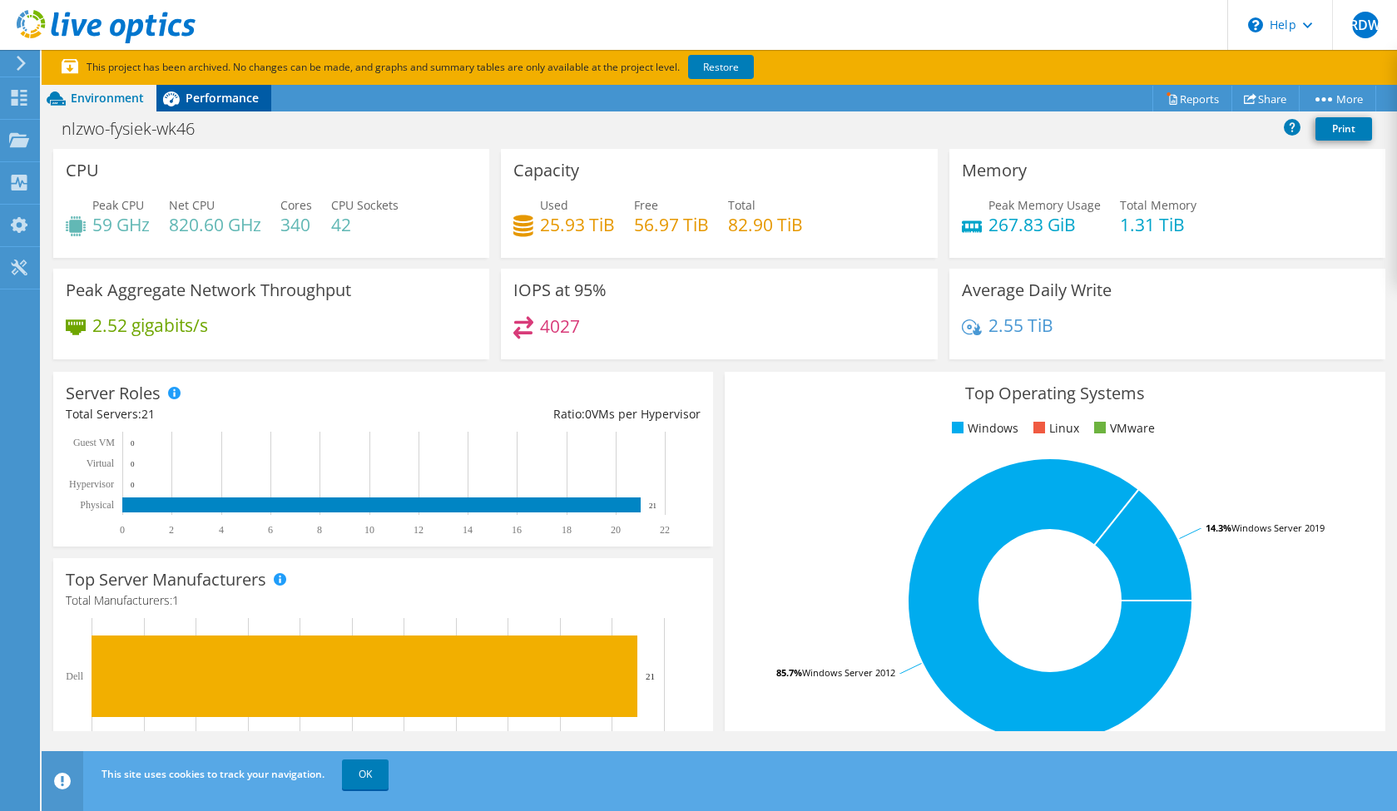
click at [212, 86] on div "Performance" at bounding box center [213, 98] width 115 height 27
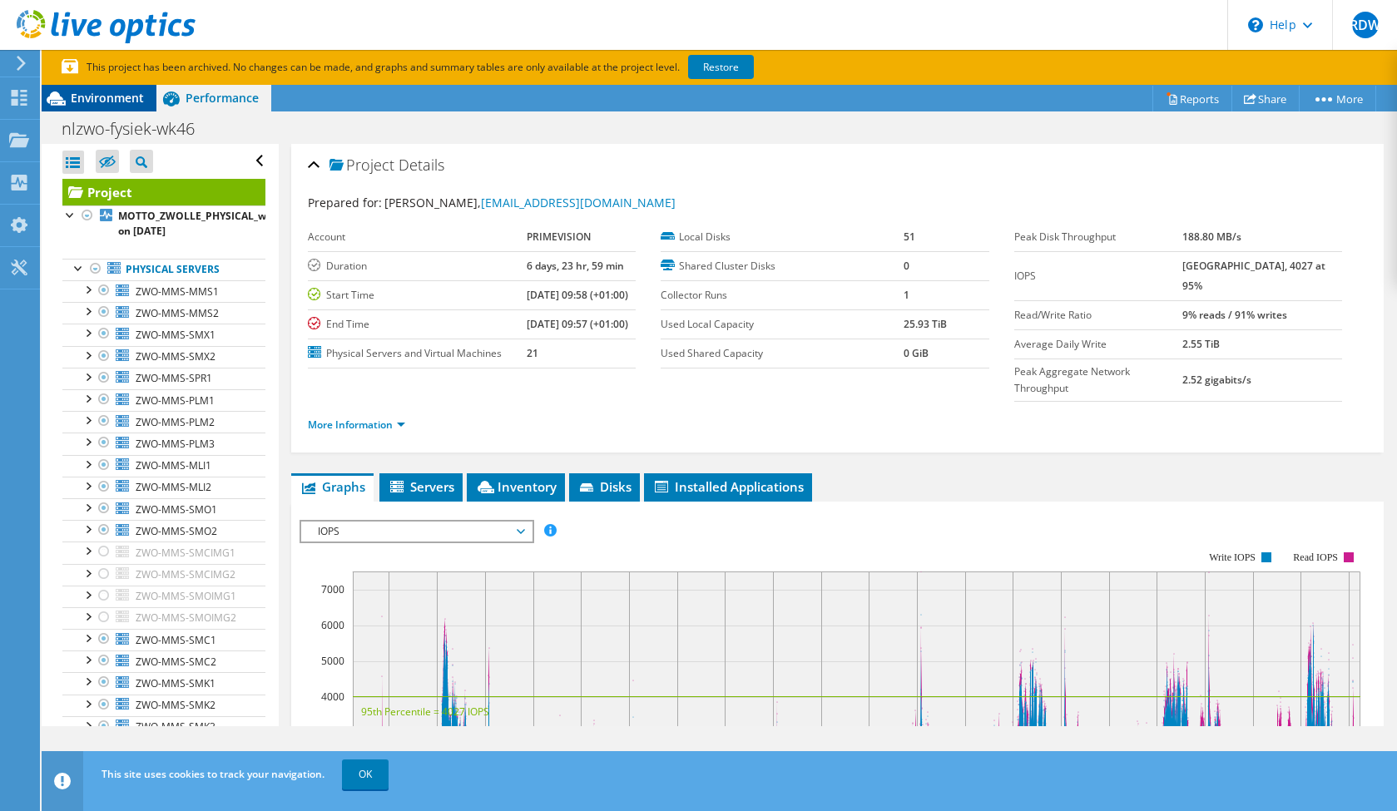
click at [106, 98] on span "Environment" at bounding box center [107, 98] width 73 height 16
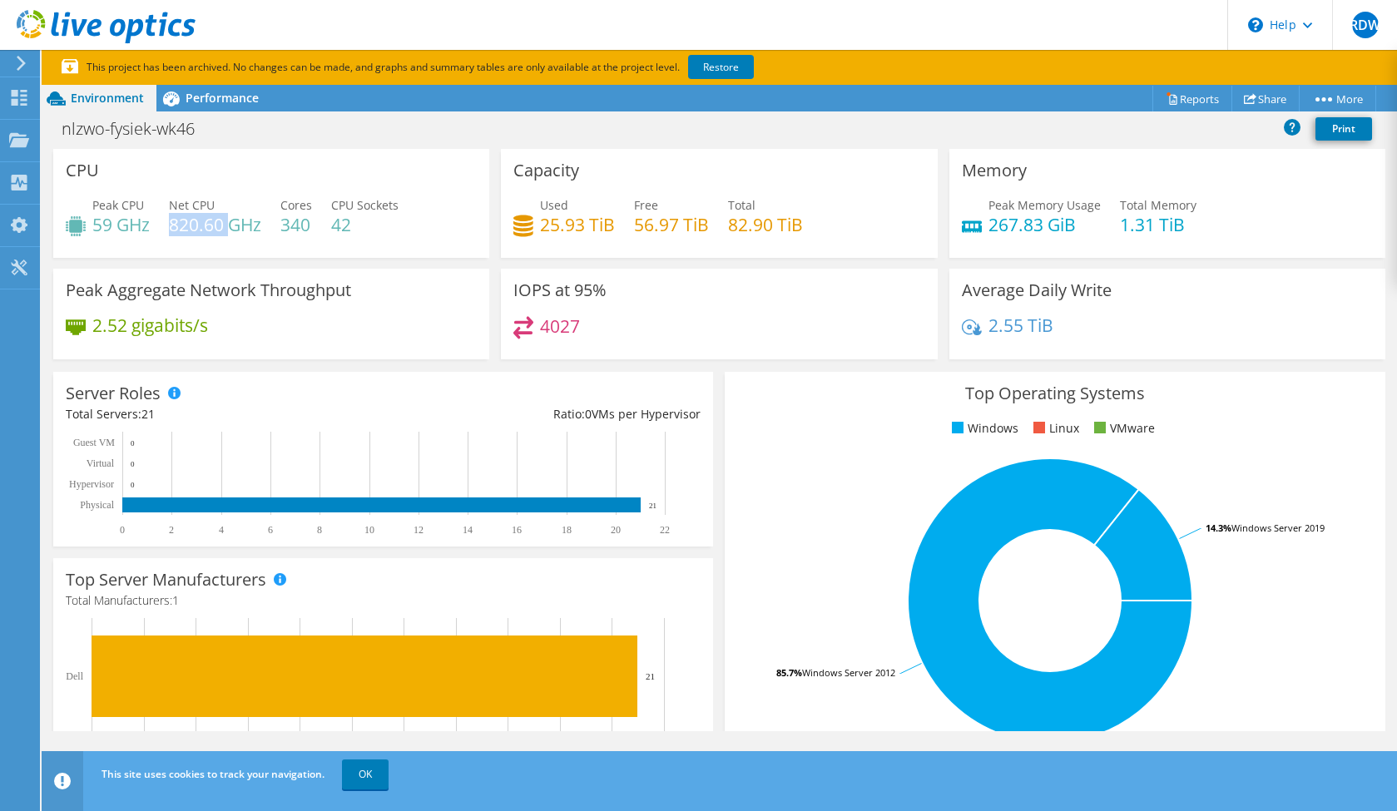
drag, startPoint x: 171, startPoint y: 225, endPoint x: 228, endPoint y: 226, distance: 57.4
click at [228, 226] on h4 "820.60 GHz" at bounding box center [215, 224] width 92 height 18
drag, startPoint x: 87, startPoint y: 227, endPoint x: 136, endPoint y: 225, distance: 50.0
click at [137, 225] on div "Peak CPU 59 GHz" at bounding box center [108, 214] width 84 height 37
drag, startPoint x: 280, startPoint y: 225, endPoint x: 298, endPoint y: 225, distance: 17.5
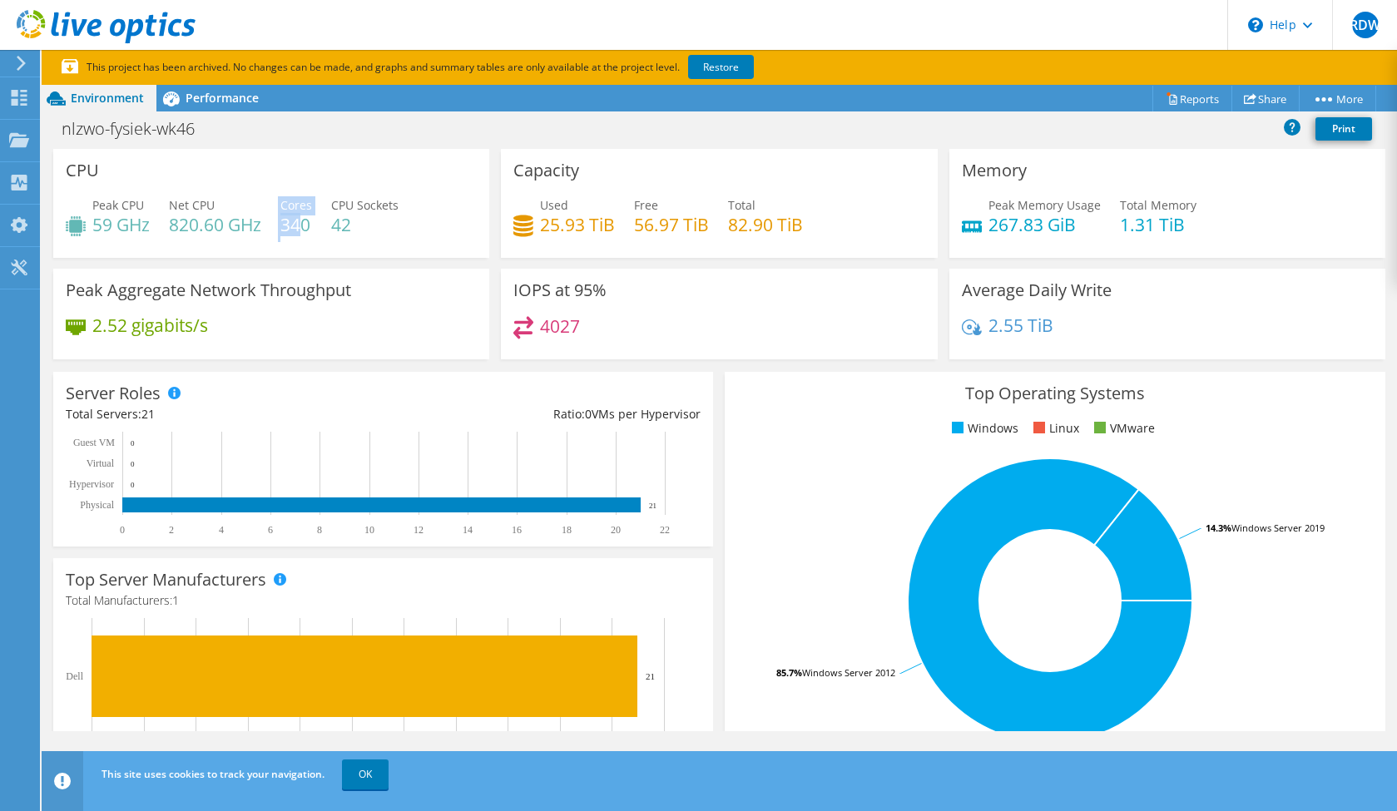
click at [298, 225] on div "Peak CPU 59 GHz Net CPU 820.60 GHz Cores 340 CPU Sockets 42" at bounding box center [271, 223] width 411 height 54
click at [346, 220] on h4 "42" at bounding box center [364, 224] width 67 height 18
drag, startPoint x: 547, startPoint y: 223, endPoint x: 616, endPoint y: 225, distance: 69.1
click at [617, 225] on div "Used 25.93 TiB Free 56.97 TiB Total 82.90 TiB" at bounding box center [718, 223] width 411 height 54
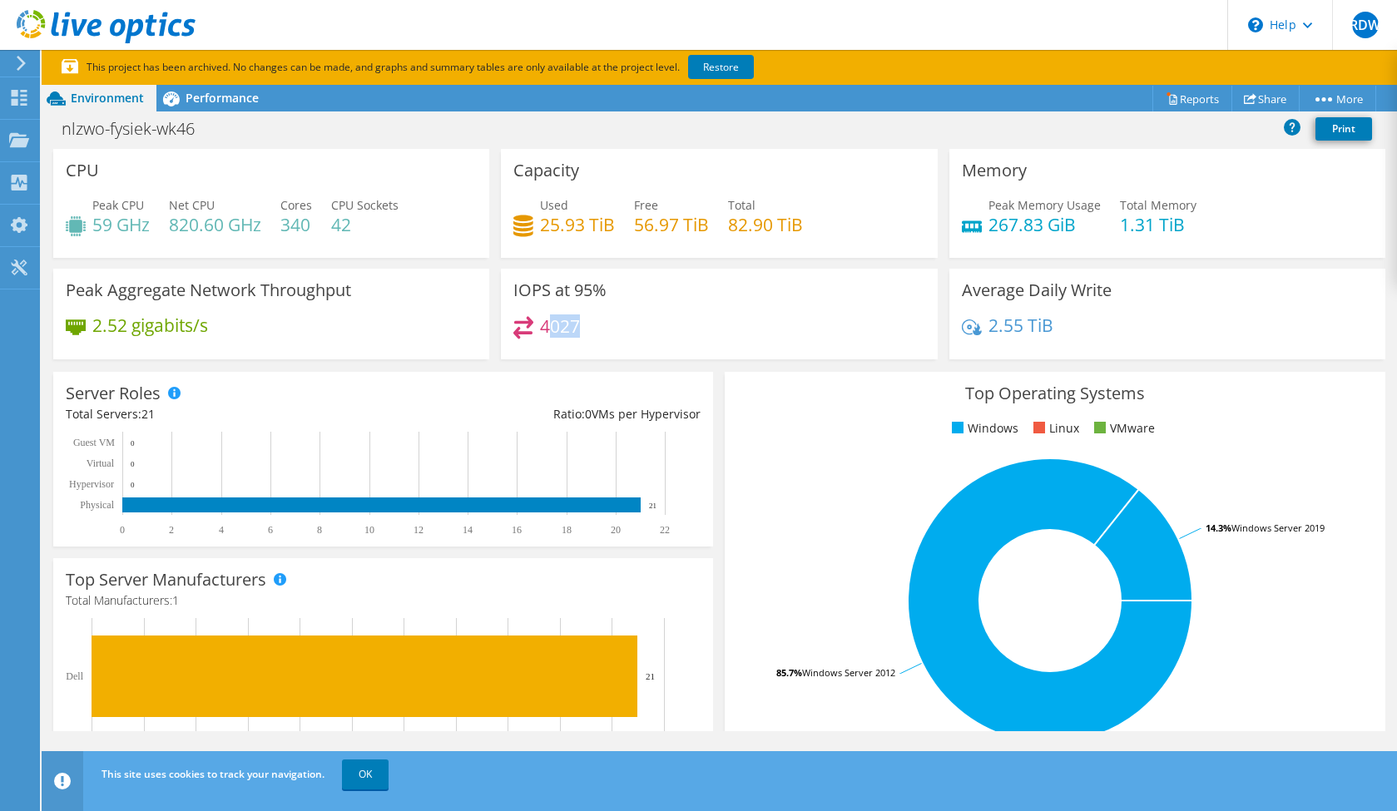
drag, startPoint x: 583, startPoint y: 325, endPoint x: 551, endPoint y: 325, distance: 31.6
click at [551, 325] on div "4027" at bounding box center [718, 334] width 411 height 36
drag, startPoint x: 114, startPoint y: 228, endPoint x: 92, endPoint y: 226, distance: 22.5
click at [90, 225] on div "Peak CPU 59 GHz" at bounding box center [108, 214] width 84 height 37
click at [189, 102] on span "Performance" at bounding box center [221, 98] width 73 height 16
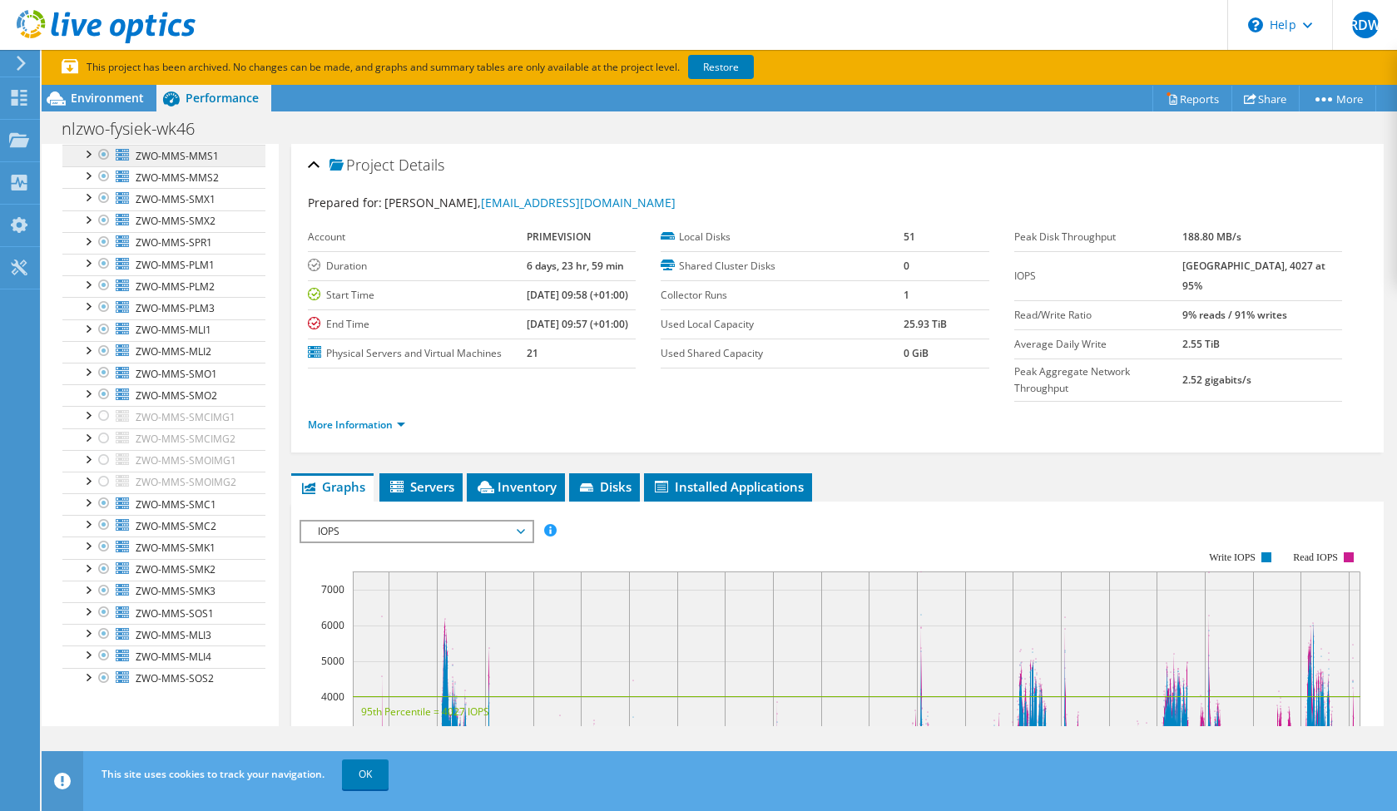
scroll to position [134, 0]
click at [586, 483] on icon at bounding box center [588, 488] width 17 height 11
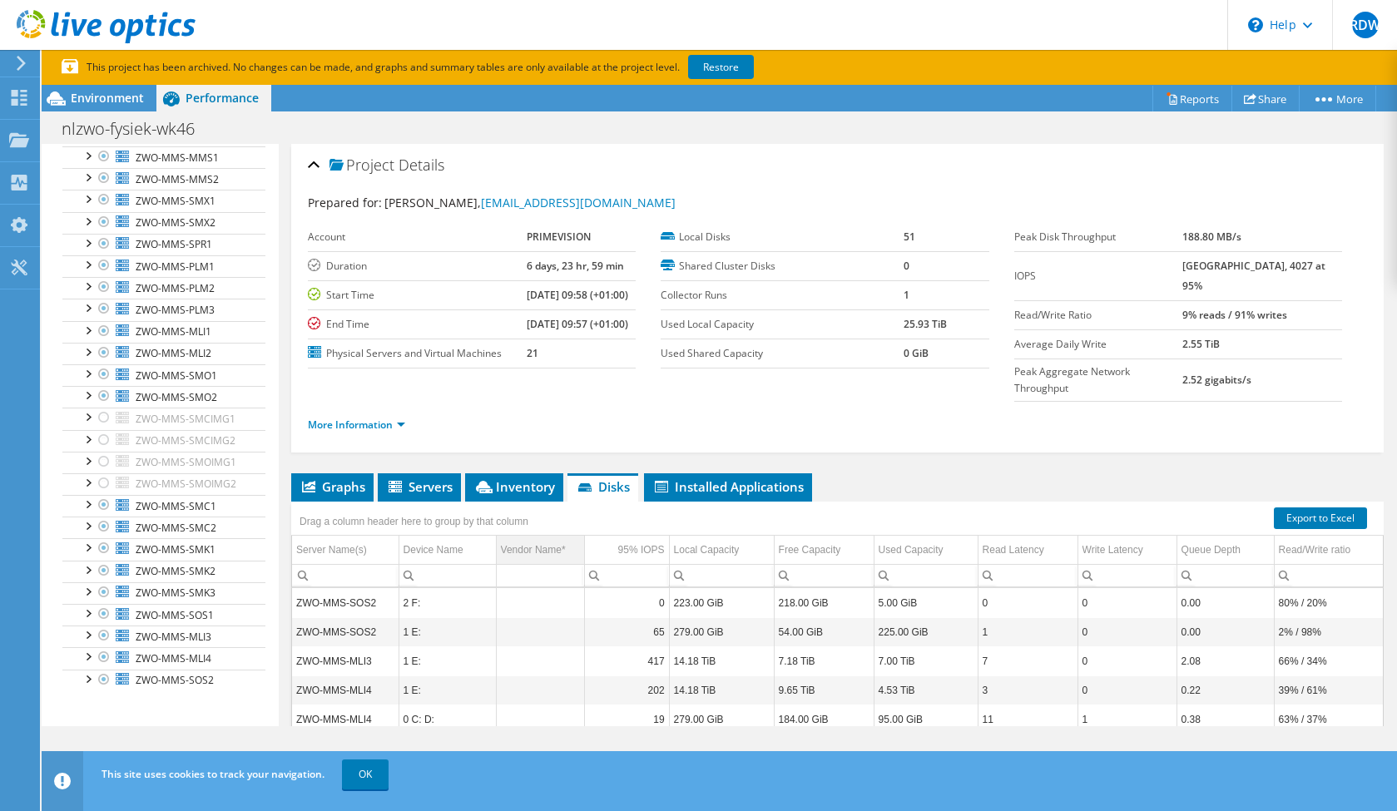
scroll to position [0, 0]
click at [744, 27] on header "RDW End User Ruud de Wit [EMAIL_ADDRESS][DOMAIN_NAME] PRIMEVISION My Profile Lo…" at bounding box center [698, 25] width 1397 height 50
click at [316, 99] on div "Project Actions Project Actions Reports Share More" at bounding box center [719, 98] width 1355 height 27
